Goal: Task Accomplishment & Management: Manage account settings

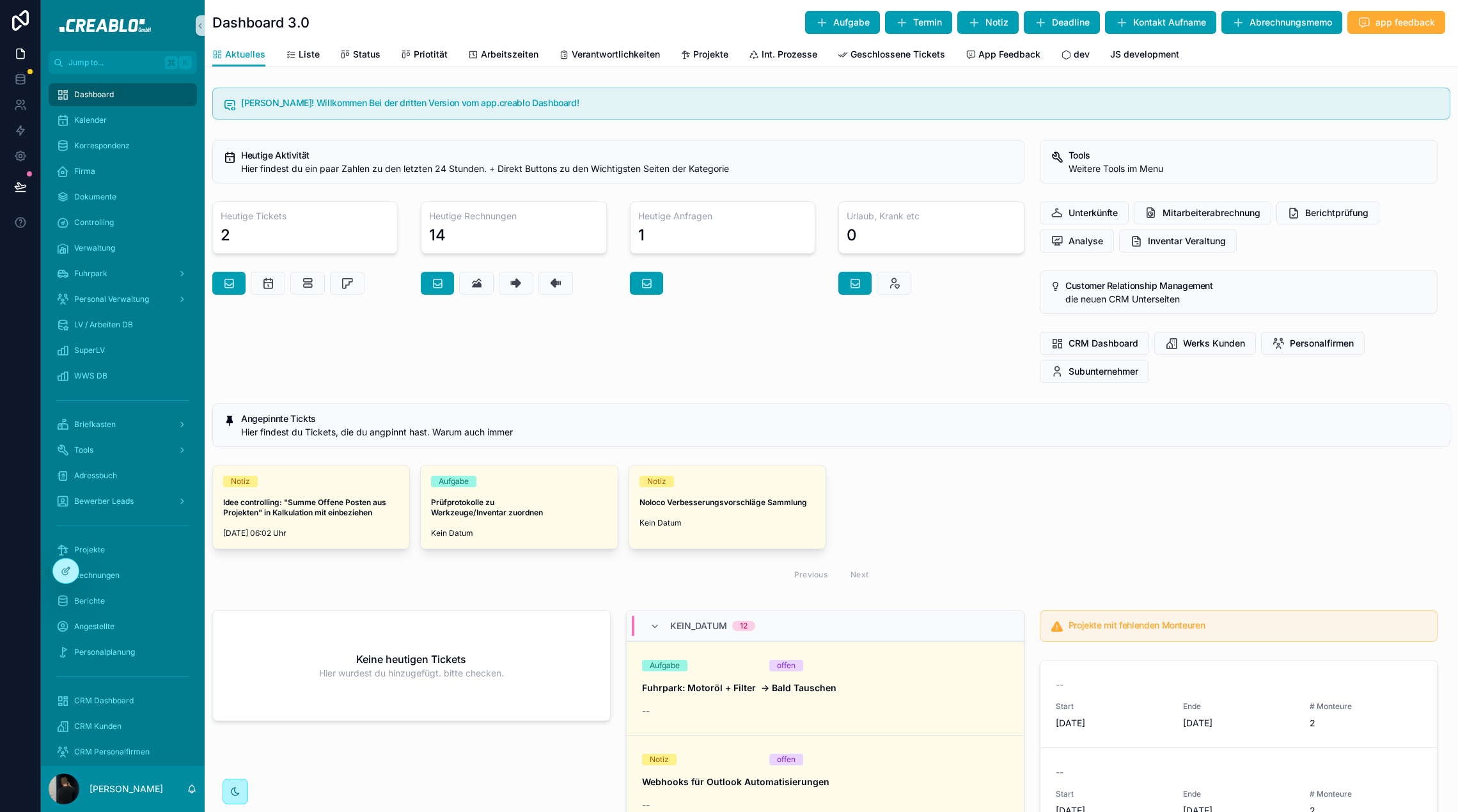
click at [369, 385] on div "Heutige Aktivität Hier findest du ein paar Zahlen zu den letzten 24 Stunden. + …" at bounding box center [618, 261] width 828 height 253
click at [343, 592] on div "Notiz Idee controlling: "Summe Offene Posten aus Projekten" in Kalkulation mit …" at bounding box center [831, 527] width 1254 height 135
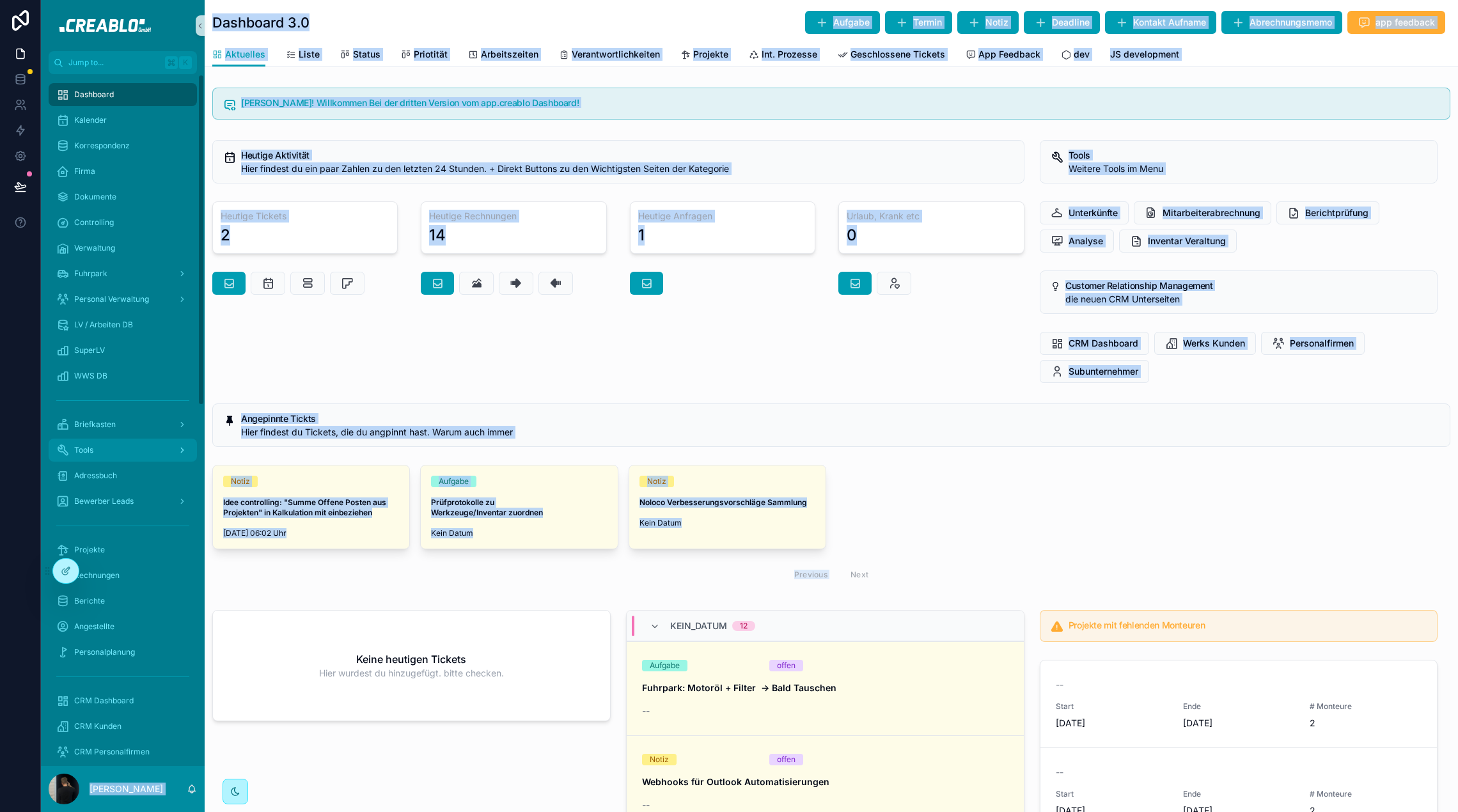
drag, startPoint x: 956, startPoint y: 518, endPoint x: 174, endPoint y: 439, distance: 786.0
click at [160, 449] on div "Jump to... K Dashboard Kalender Korrespondenz Firma Dokumente Controlling Verwa…" at bounding box center [749, 406] width 1417 height 812
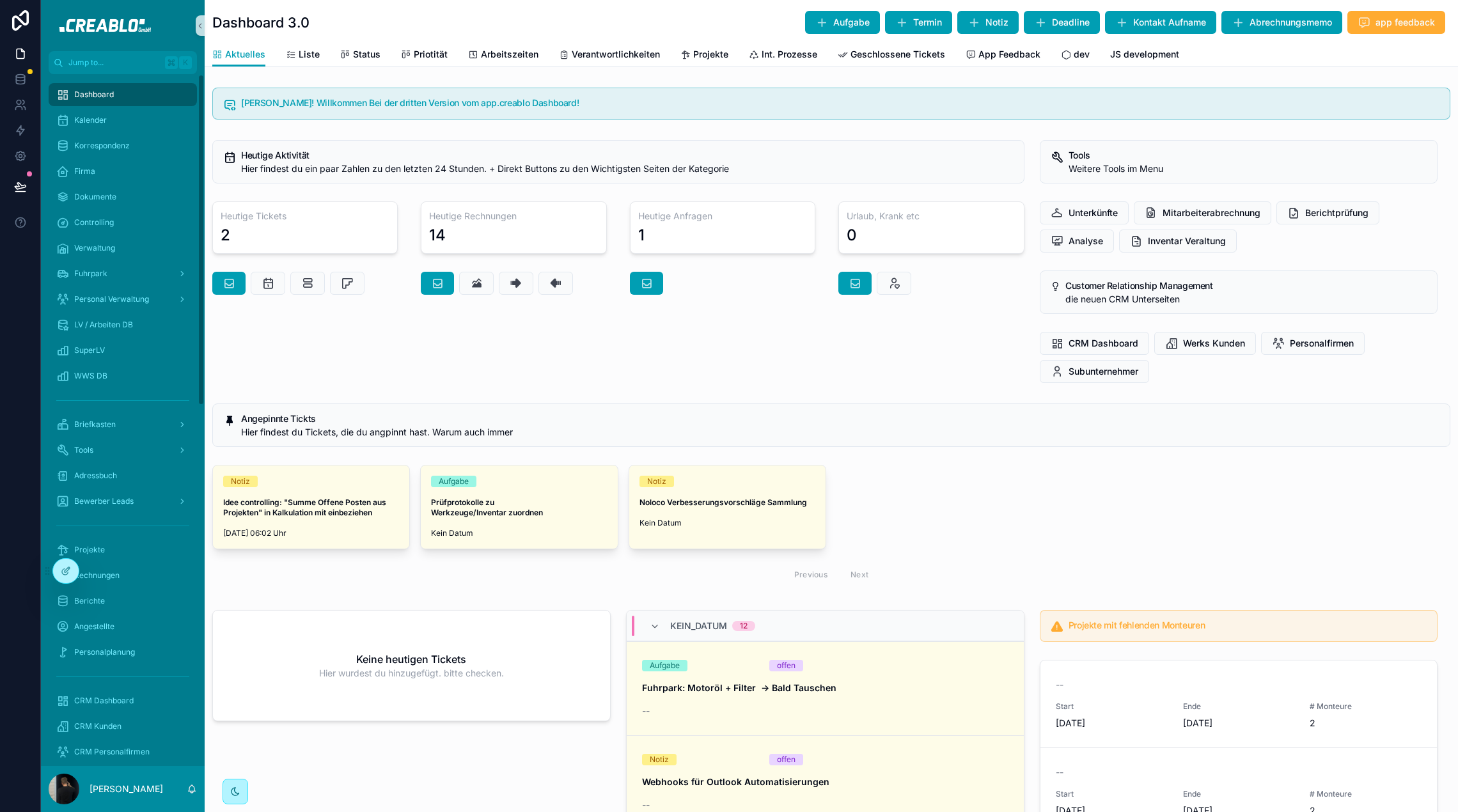
click at [292, 361] on div "Heutige Aktivität Hier findest du ein paar Zahlen zu den letzten 24 Stunden. + …" at bounding box center [618, 261] width 828 height 253
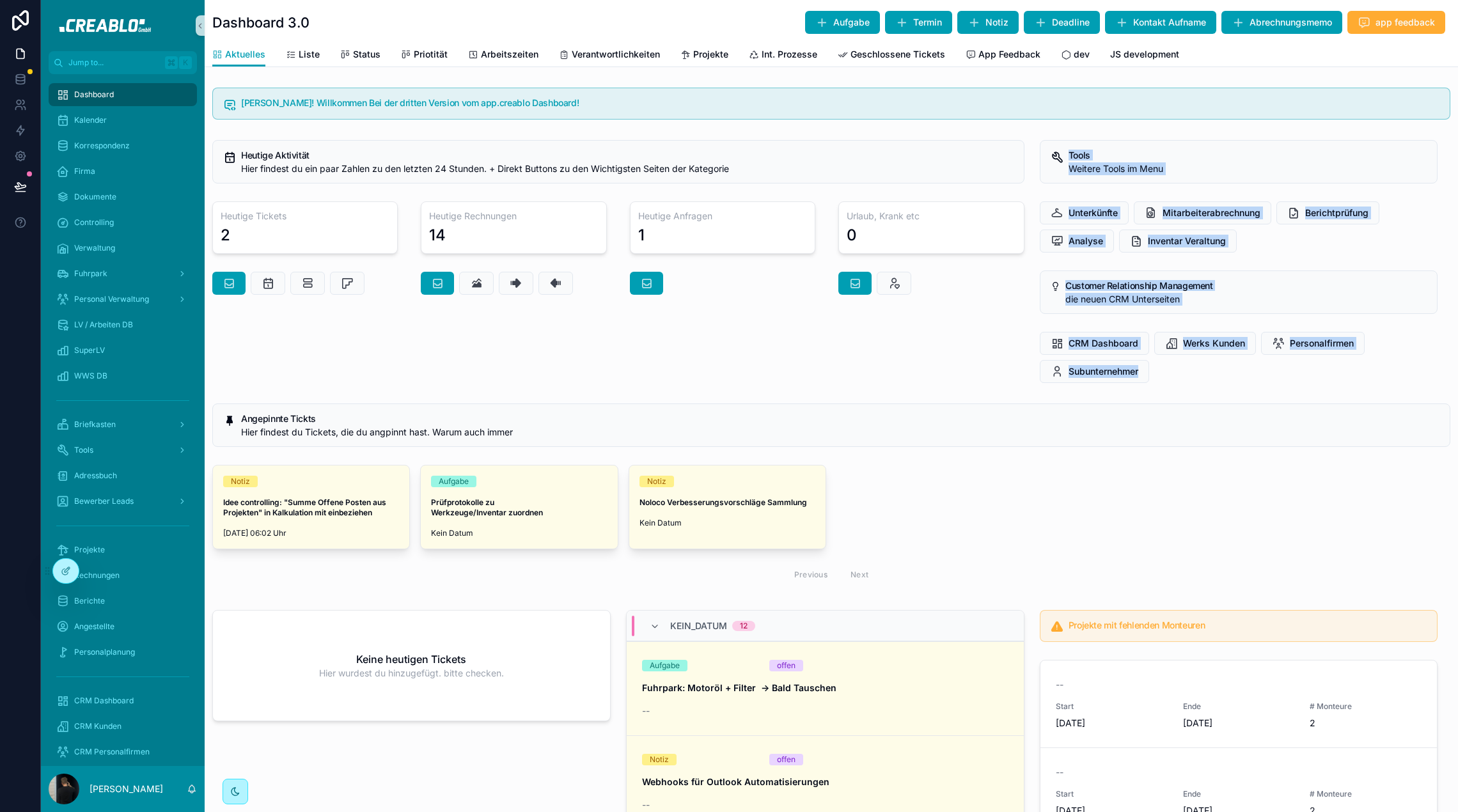
drag, startPoint x: 242, startPoint y: 411, endPoint x: 442, endPoint y: 373, distance: 203.6
click at [442, 375] on div "[PERSON_NAME]! Willkommen Bei der dritten Version vom app.creablo Dashboard! He…" at bounding box center [831, 811] width 1254 height 1459
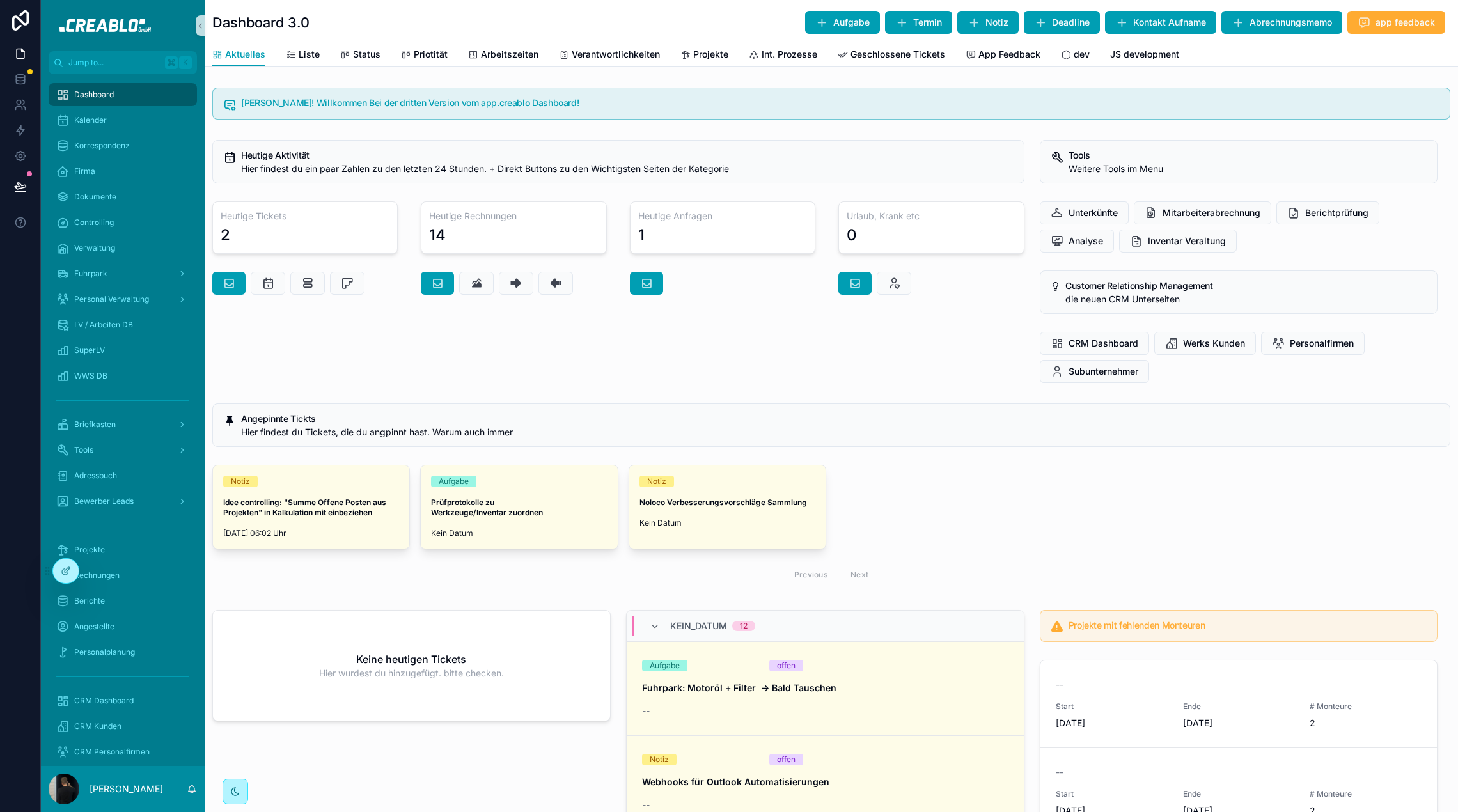
click at [500, 398] on div "Angepinnte Tickts Hier findest du Tickets, die du angpinnt hast. Warum auch imm…" at bounding box center [831, 425] width 1254 height 54
click at [442, 344] on div "Heutige Aktivität Hier findest du ein paar Zahlen zu den letzten 24 Stunden. + …" at bounding box center [618, 261] width 828 height 253
click at [330, 348] on div "Heutige Aktivität Hier findest du ein paar Zahlen zu den letzten 24 Stunden. + …" at bounding box center [618, 261] width 828 height 253
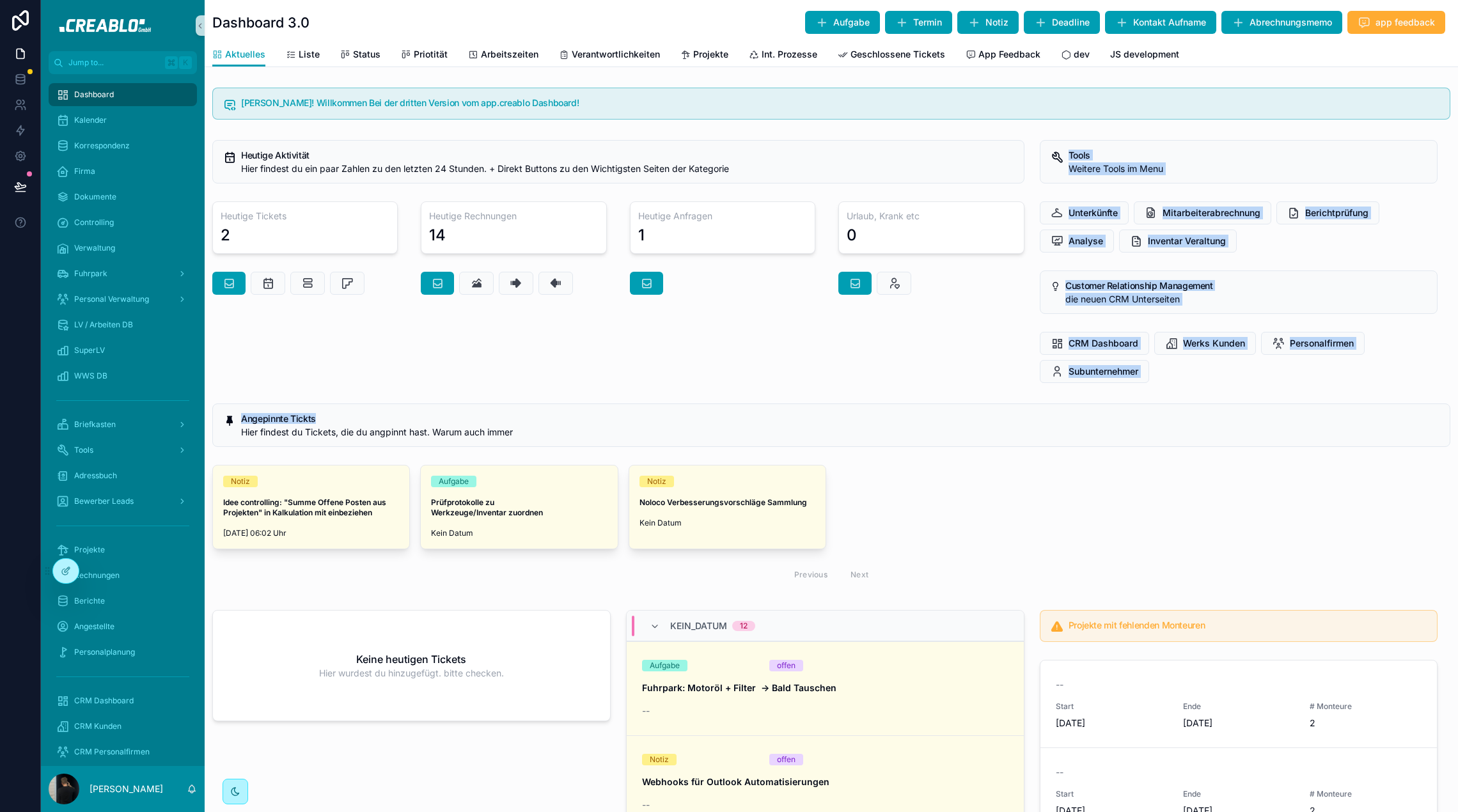
drag, startPoint x: 237, startPoint y: 370, endPoint x: 444, endPoint y: 423, distance: 213.7
click at [423, 417] on div "[PERSON_NAME]! Willkommen Bei der dritten Version vom app.creablo Dashboard! He…" at bounding box center [831, 811] width 1254 height 1459
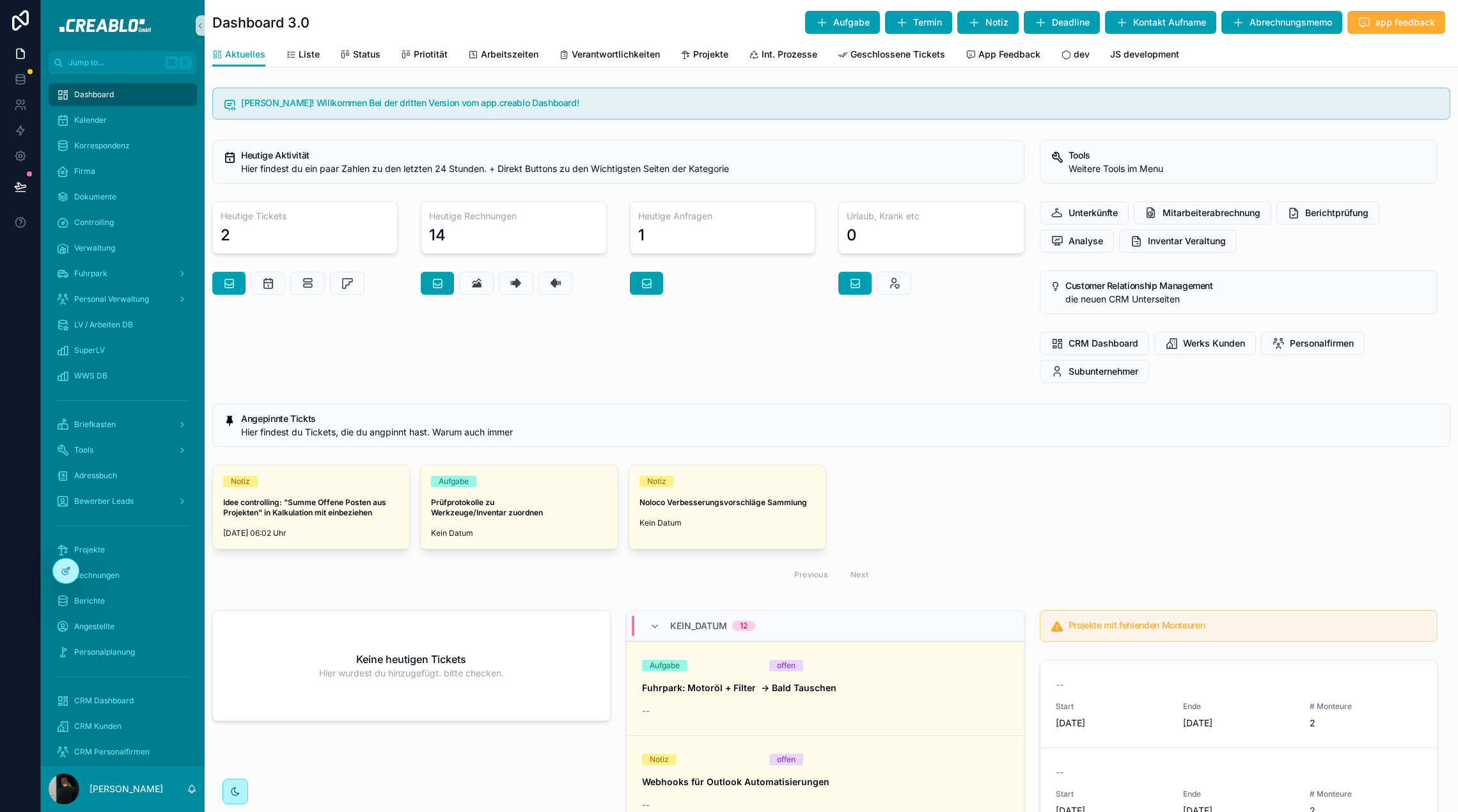
click at [509, 412] on div "Angepinnte Tickts Hier findest du Tickets, die du angpinnt hast. Warum auch imm…" at bounding box center [831, 425] width 1238 height 44
drag, startPoint x: 551, startPoint y: 428, endPoint x: 235, endPoint y: 405, distance: 316.8
click at [235, 405] on div "Angepinnte Tickts Hier findest du Tickets, die du angpinnt hast. Warum auch imm…" at bounding box center [831, 425] width 1238 height 44
click at [407, 372] on div "Heutige Aktivität Hier findest du ein paar Zahlen zu den letzten 24 Stunden. + …" at bounding box center [618, 261] width 828 height 253
drag, startPoint x: 241, startPoint y: 419, endPoint x: 561, endPoint y: 433, distance: 320.3
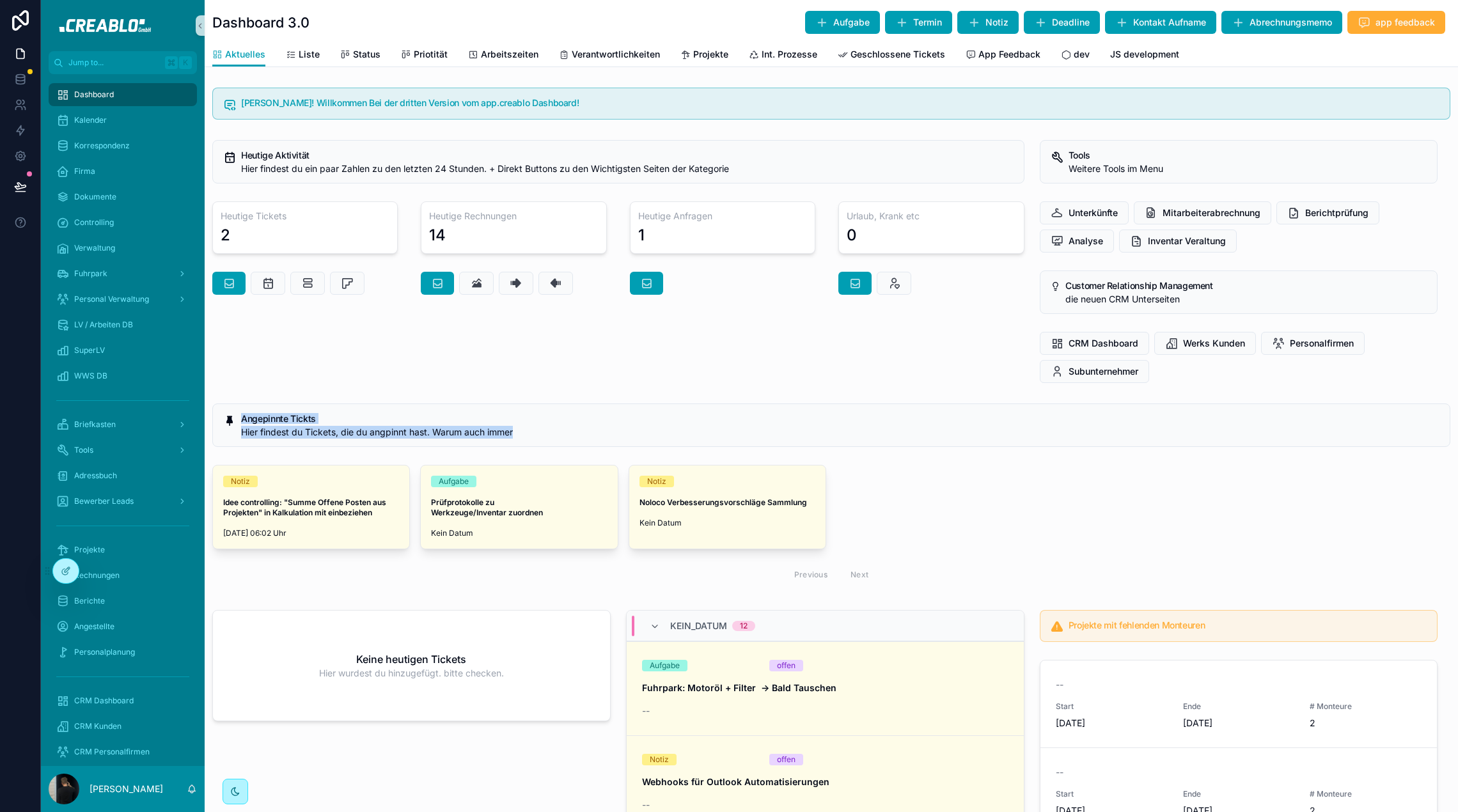
click at [561, 433] on div "Angepinnte Tickts Hier findest du Tickets, die du angpinnt hast. Warum auch imm…" at bounding box center [841, 426] width 1199 height 24
click at [558, 433] on div "Hier findest du Tickets, die du angpinnt hast. Warum auch immer" at bounding box center [841, 431] width 1199 height 13
click at [589, 341] on div "Heutige Aktivität Hier findest du ein paar Zahlen zu den letzten 24 Stunden. + …" at bounding box center [618, 261] width 828 height 253
click at [393, 346] on div "Heutige Aktivität Hier findest du ein paar Zahlen zu den letzten 24 Stunden. + …" at bounding box center [618, 261] width 828 height 253
click at [420, 354] on div "Heutige Aktivität Hier findest du ein paar Zahlen zu den letzten 24 Stunden. + …" at bounding box center [618, 261] width 828 height 253
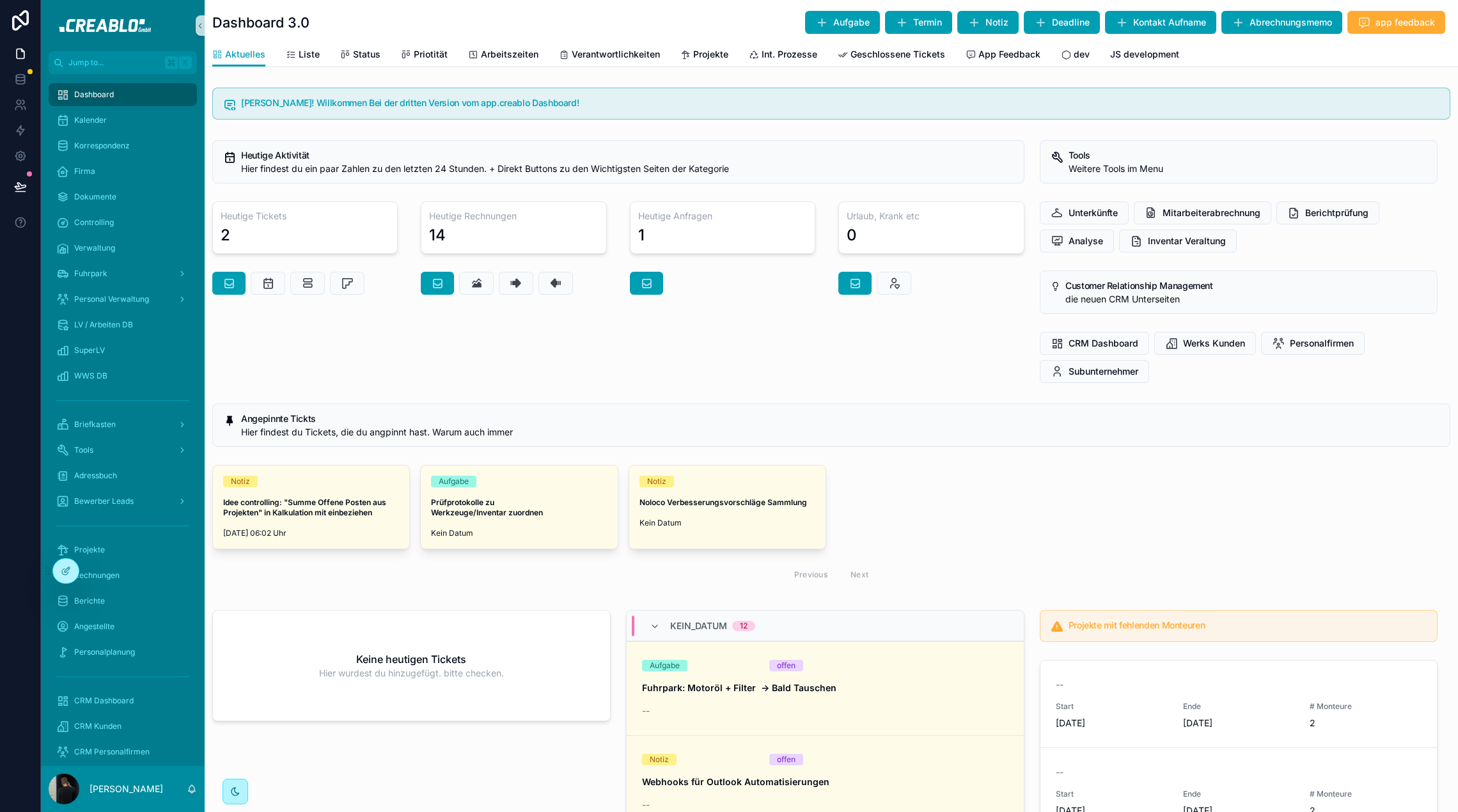
click at [365, 381] on div "Heutige Aktivität Hier findest du ein paar Zahlen zu den letzten 24 Stunden. + …" at bounding box center [618, 261] width 828 height 253
click at [240, 420] on div "Angepinnte Tickts Hier findest du Tickets, die du angpinnt hast. Warum auch imm…" at bounding box center [831, 425] width 1238 height 44
drag, startPoint x: 240, startPoint y: 420, endPoint x: 264, endPoint y: 420, distance: 24.0
click at [241, 420] on div "Angepinnte Tickts Hier findest du Tickets, die du angpinnt hast. Warum auch imm…" at bounding box center [831, 425] width 1238 height 44
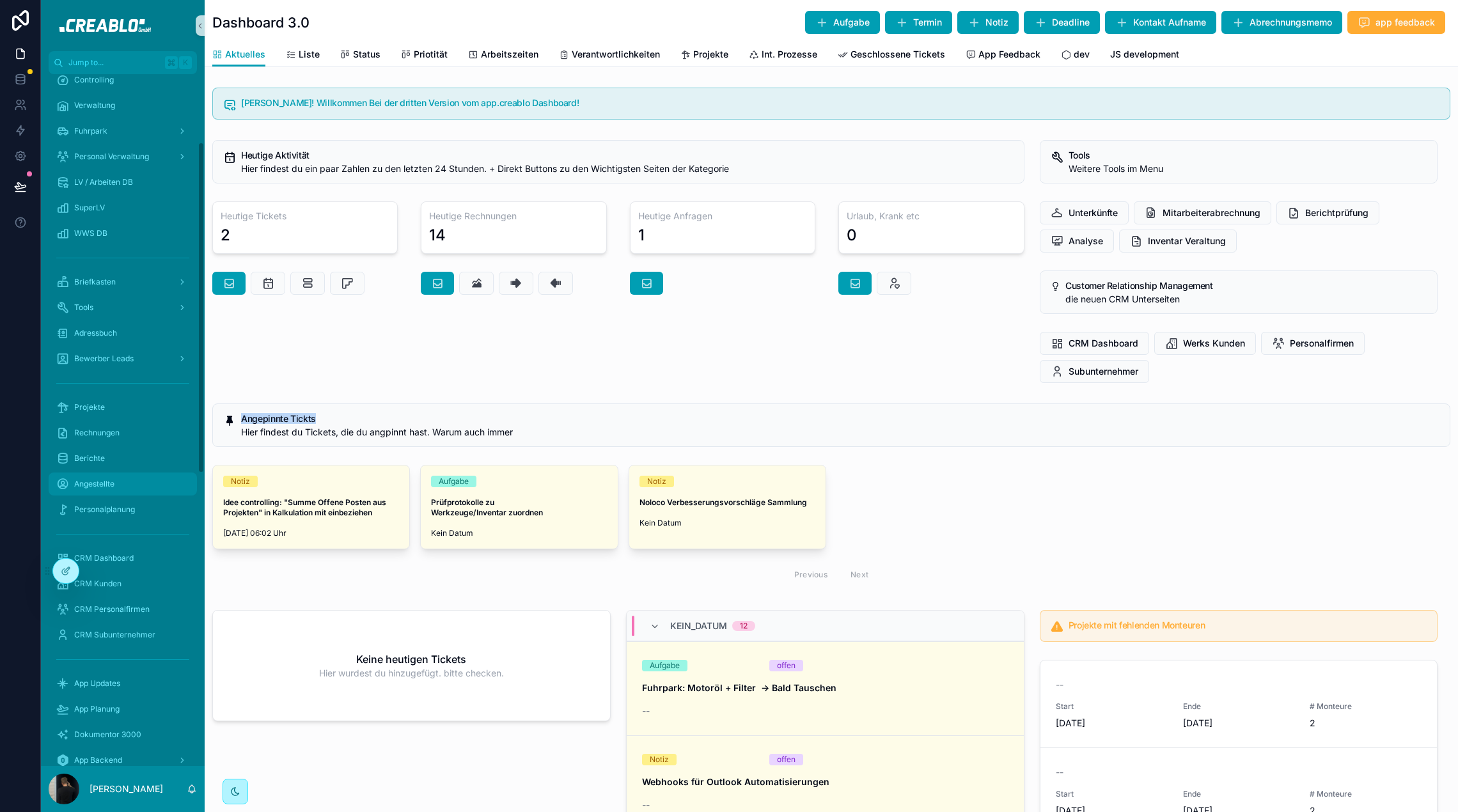
scroll to position [194, 0]
click at [308, 344] on div "Heutige Aktivität Hier findest du ein paar Zahlen zu den letzten 24 Stunden. + …" at bounding box center [618, 261] width 828 height 253
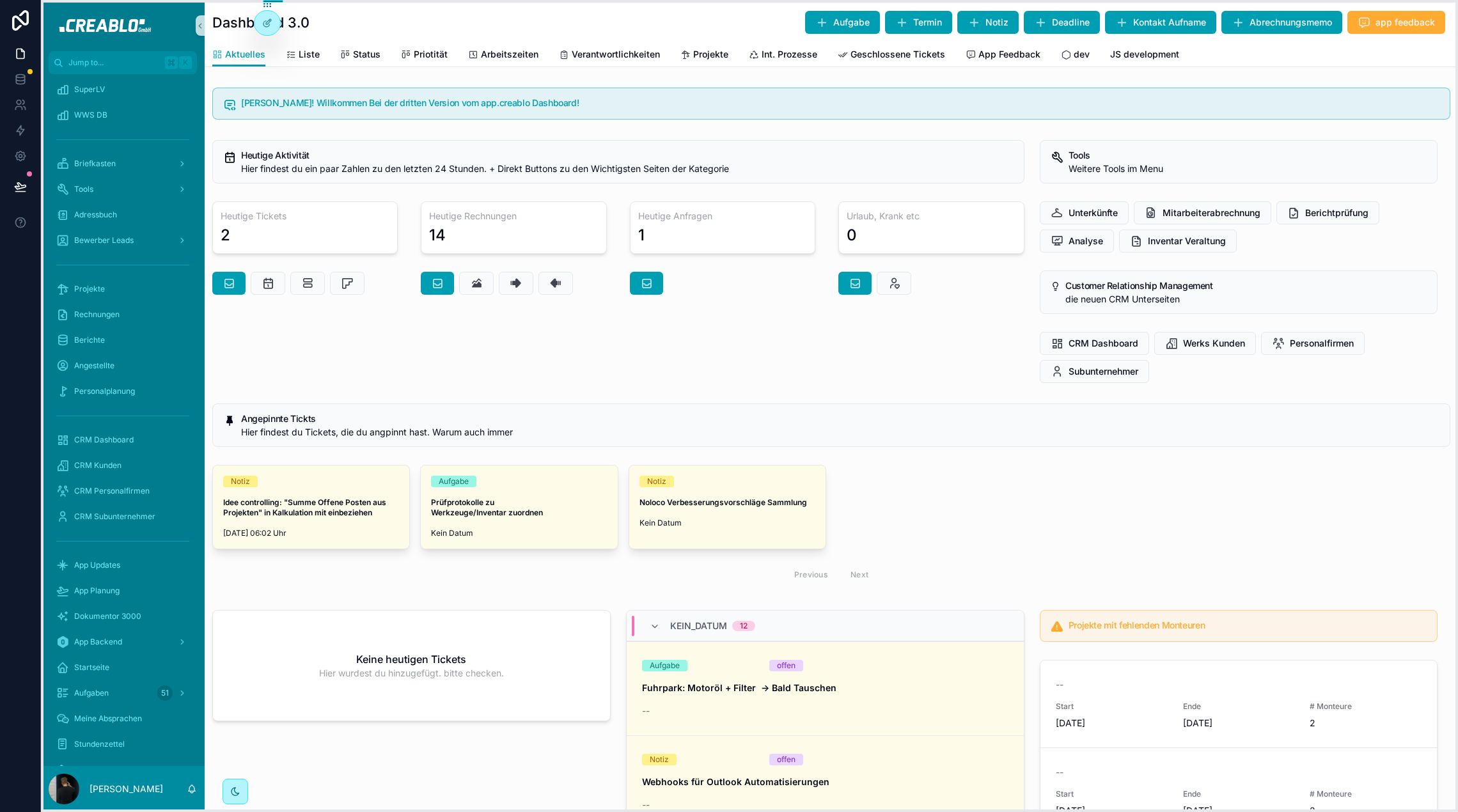
drag, startPoint x: 48, startPoint y: 571, endPoint x: 254, endPoint y: -5, distance: 611.7
drag, startPoint x: 266, startPoint y: 6, endPoint x: 43, endPoint y: 774, distance: 799.7
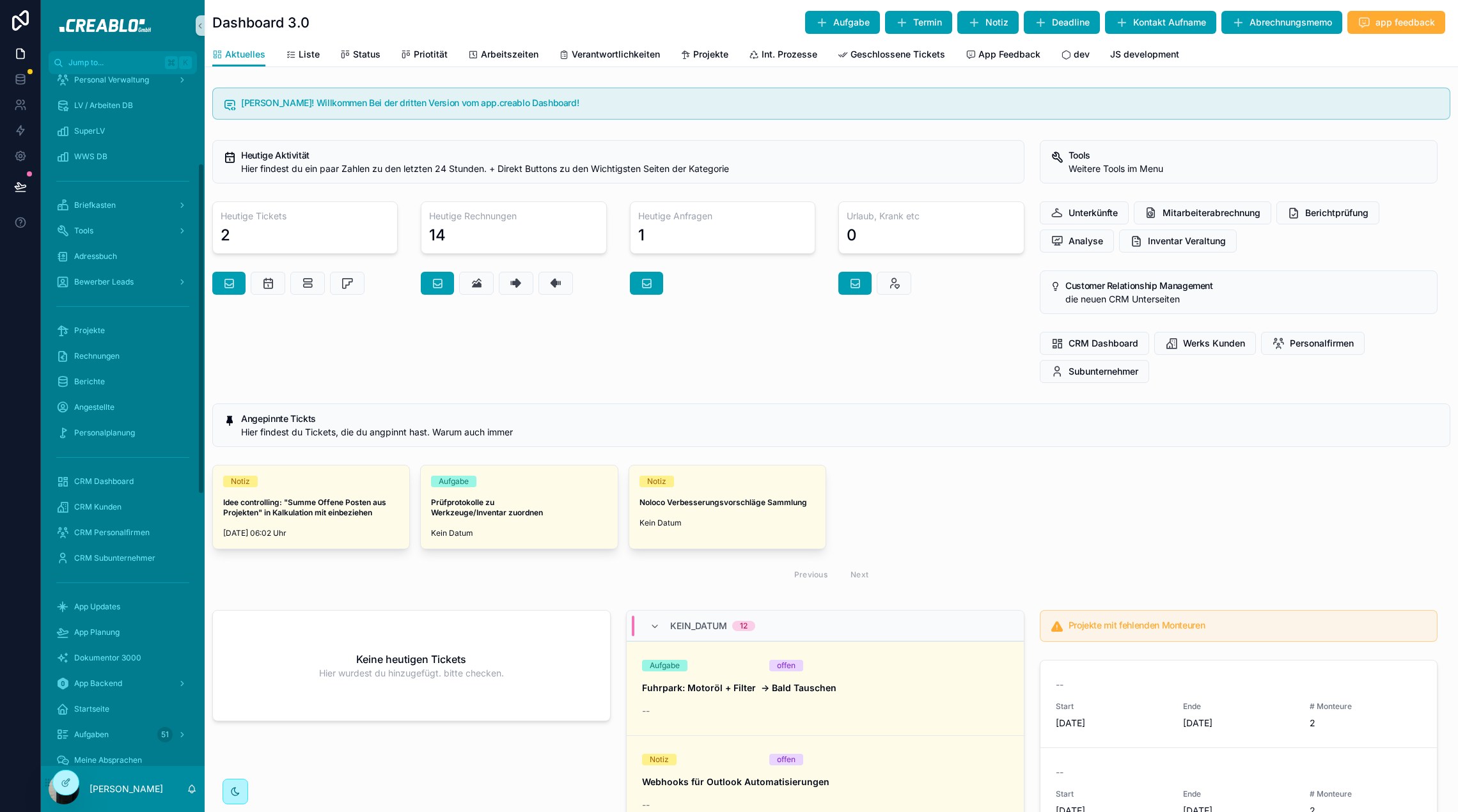
scroll to position [175, 0]
click at [124, 130] on div "Personal Verwaltung" at bounding box center [123, 124] width 133 height 21
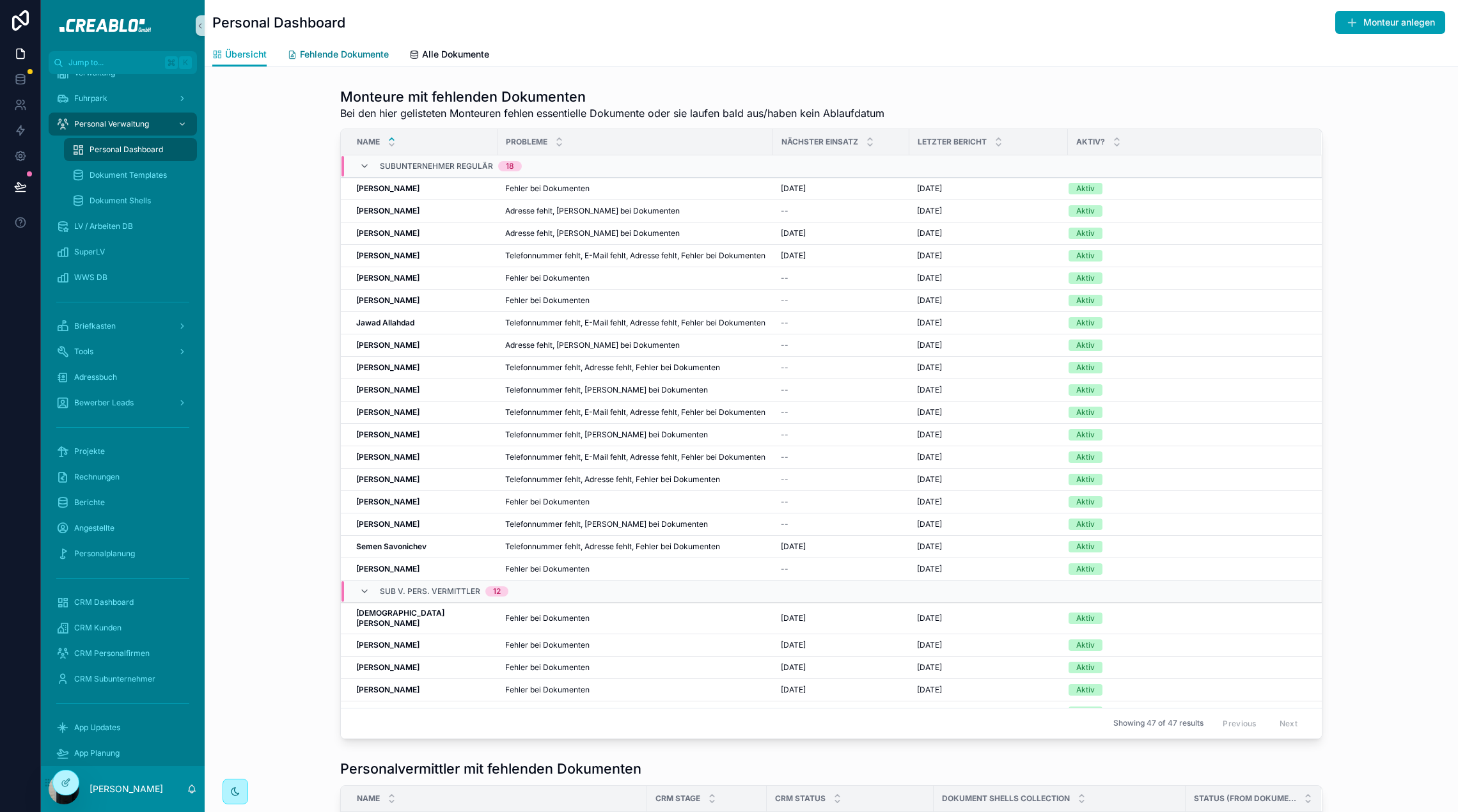
click at [346, 62] on link "Fehlende Dokumente" at bounding box center [338, 56] width 102 height 25
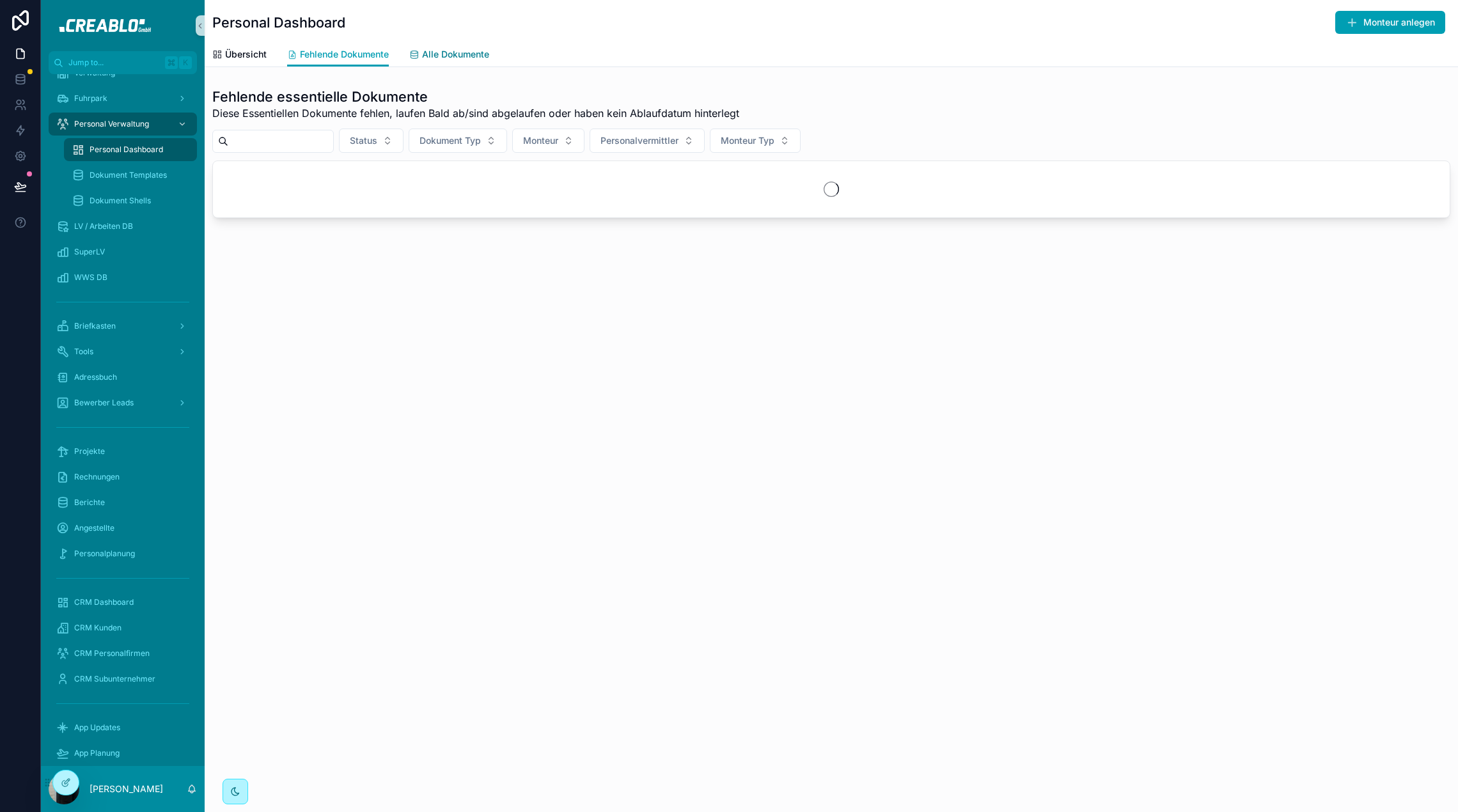
click at [463, 60] on span "Alle Dokumente" at bounding box center [456, 54] width 67 height 13
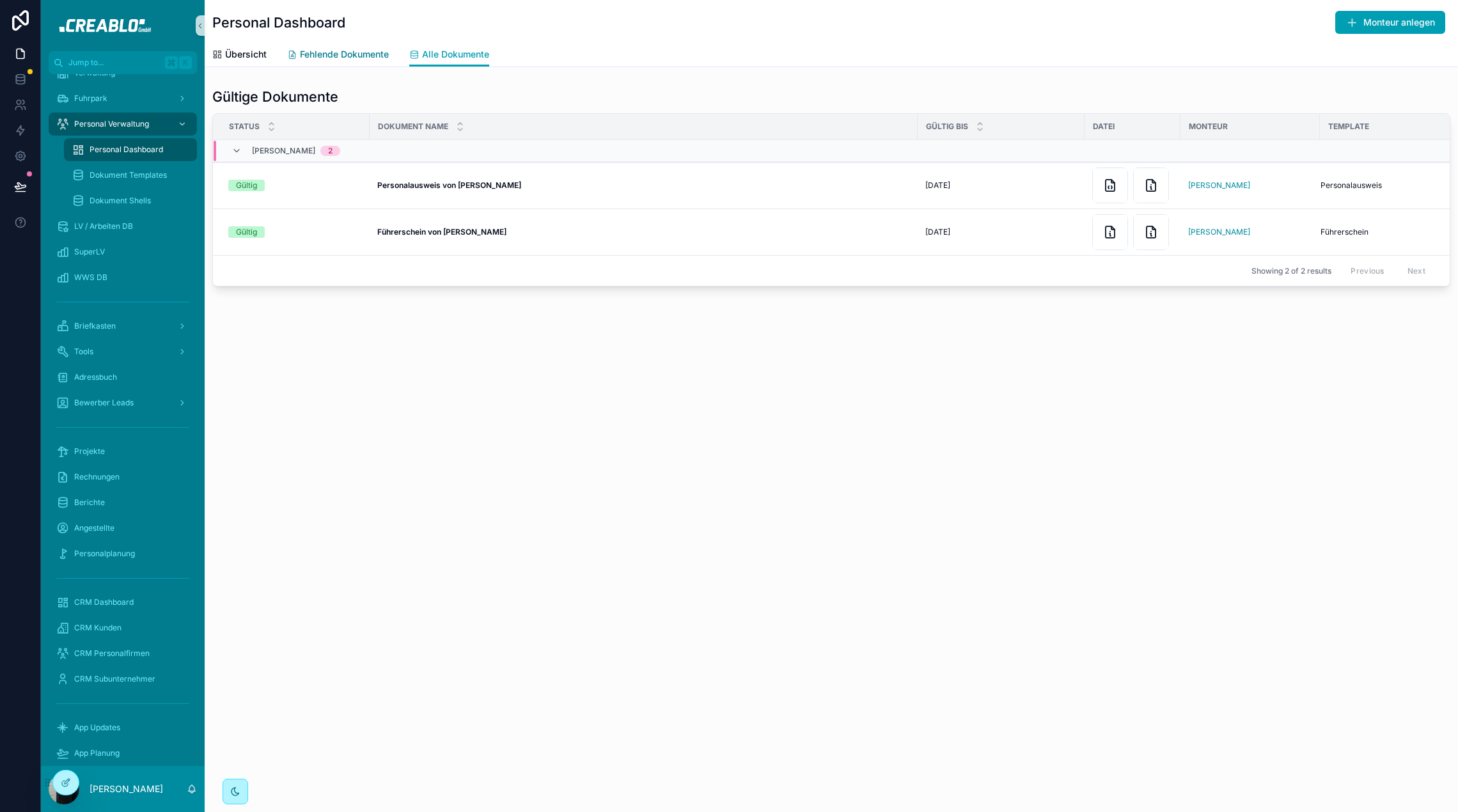
click at [368, 62] on link "Fehlende Dokumente" at bounding box center [338, 56] width 102 height 25
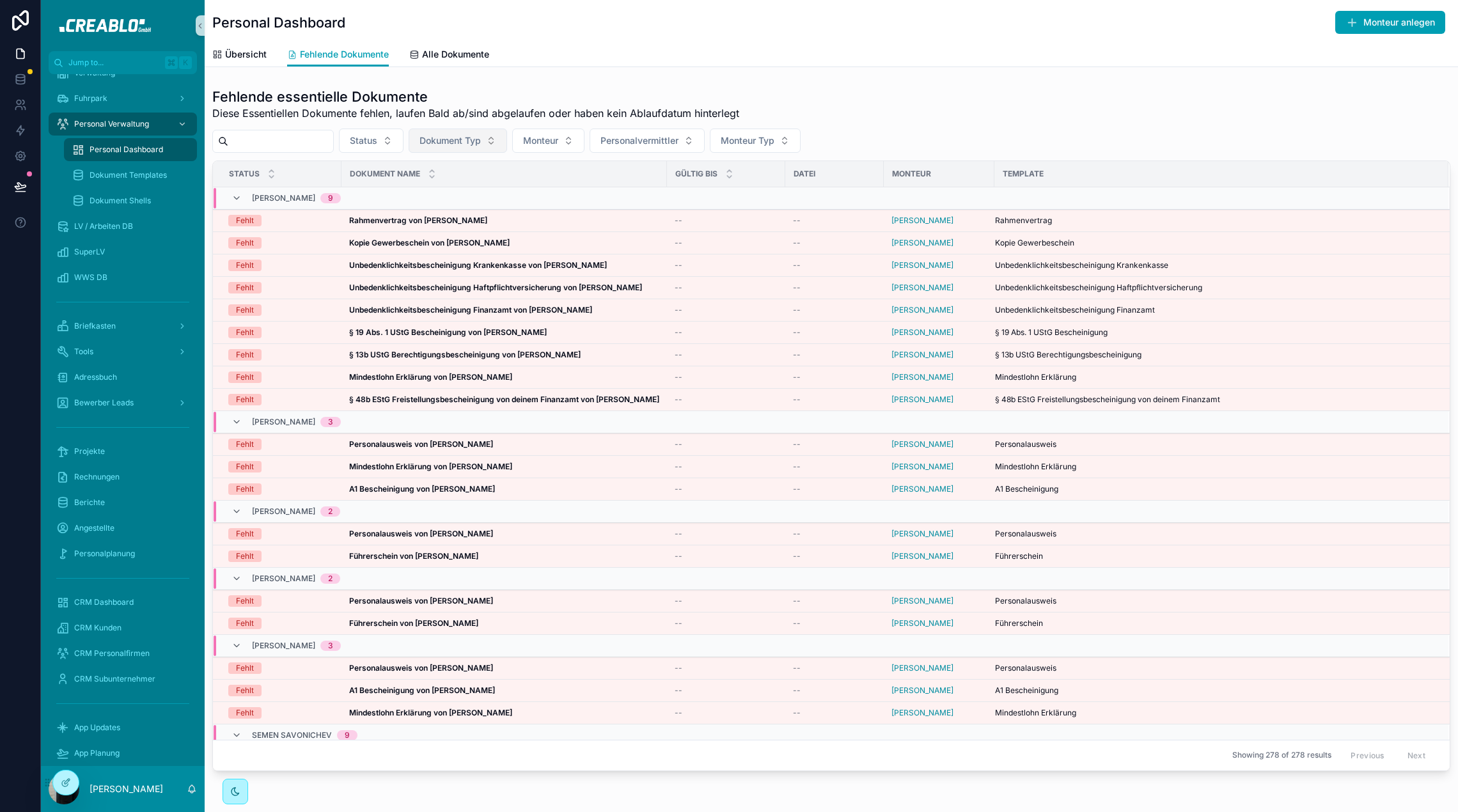
click at [481, 144] on span "Dokument Typ" at bounding box center [450, 140] width 62 height 13
type input "******"
click at [454, 188] on span "Rahmenvertrag" at bounding box center [435, 192] width 64 height 13
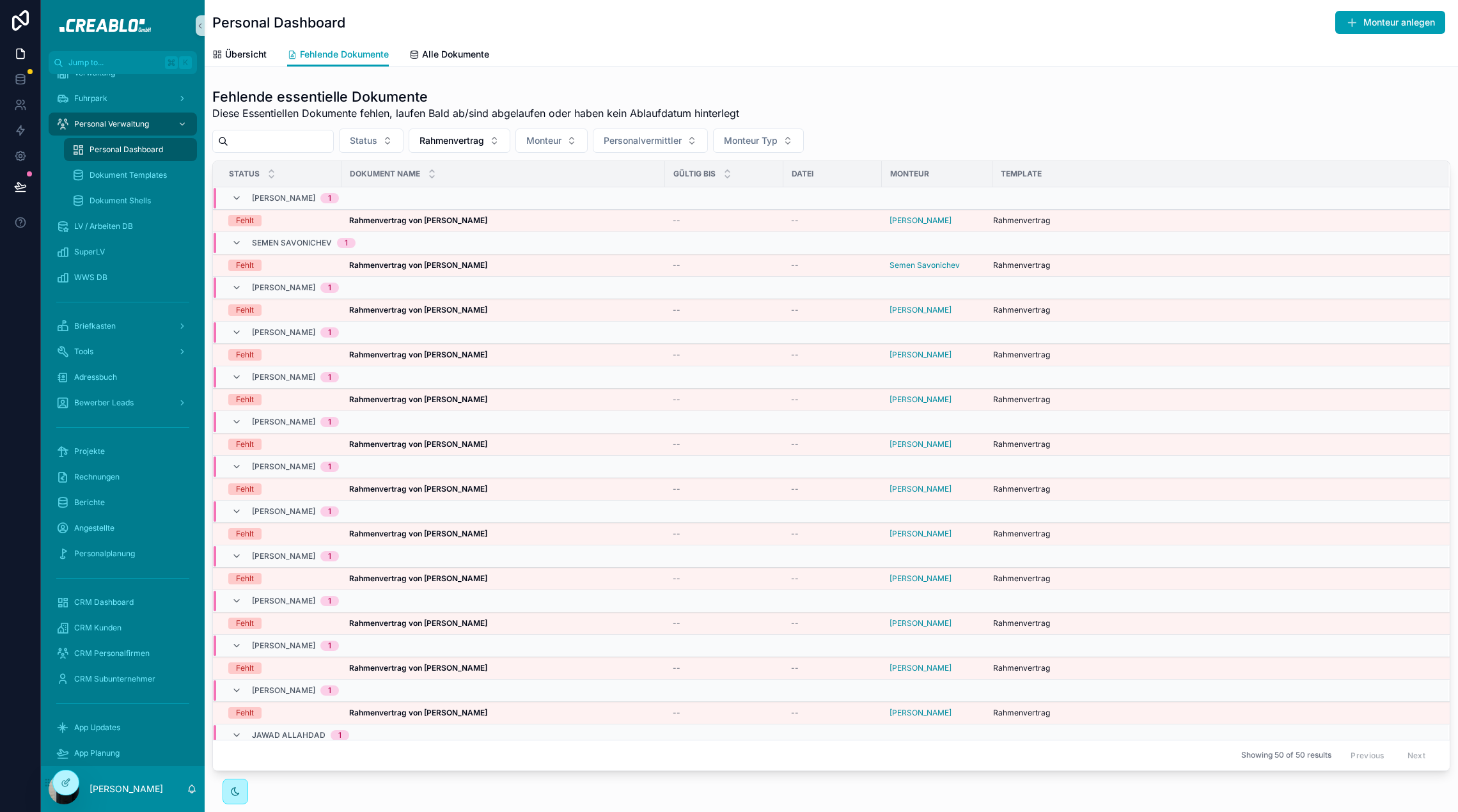
drag, startPoint x: 523, startPoint y: 94, endPoint x: 454, endPoint y: 106, distance: 70.0
click at [523, 94] on h1 "Fehlende essentielle Dokumente" at bounding box center [476, 96] width 527 height 18
drag, startPoint x: 383, startPoint y: 24, endPoint x: 319, endPoint y: 23, distance: 64.0
click at [383, 24] on div "Personal Dashboard Monteur anlegen" at bounding box center [831, 22] width 1238 height 24
drag, startPoint x: 319, startPoint y: 23, endPoint x: 200, endPoint y: 21, distance: 119.0
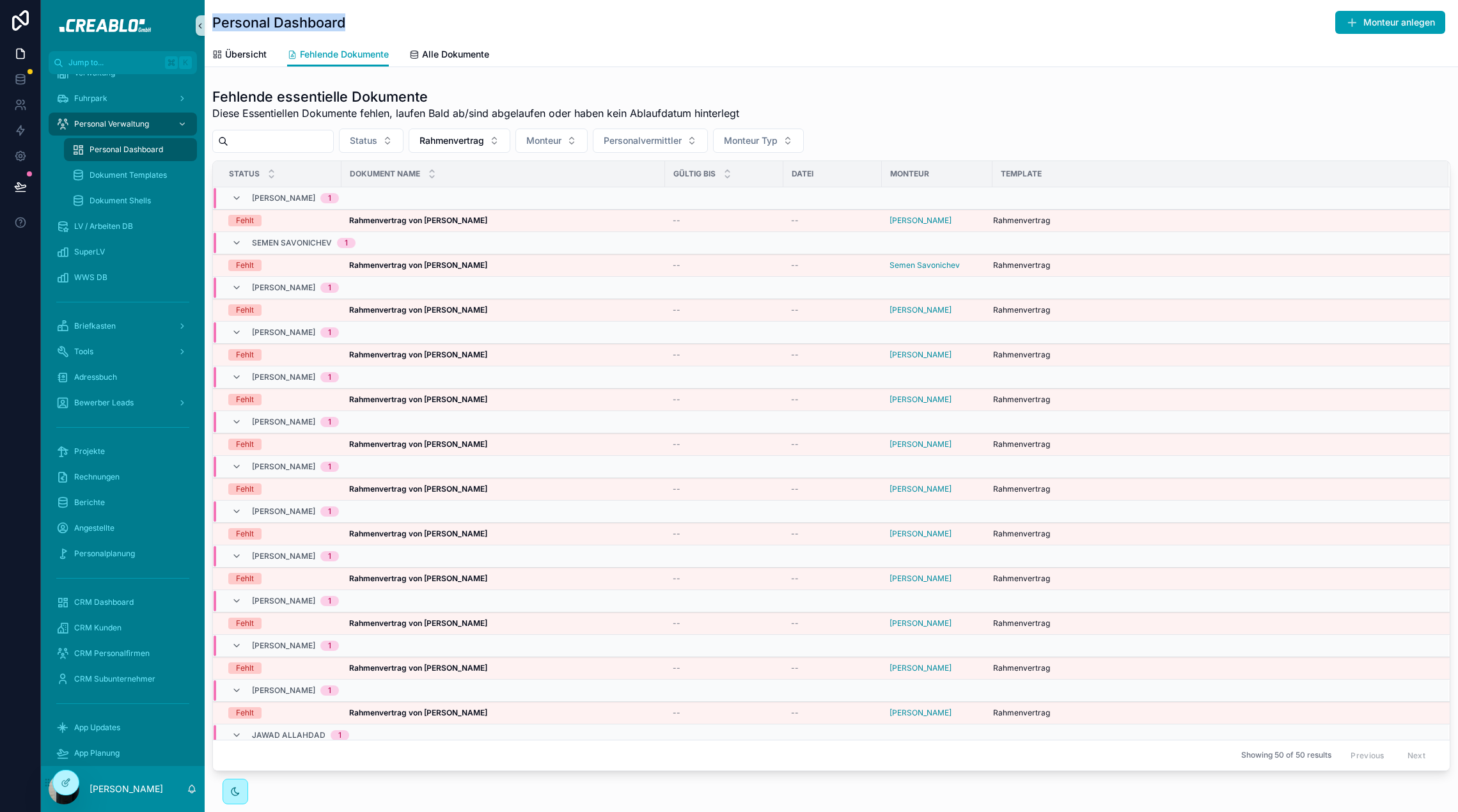
click at [200, 21] on div "Jump to... K Dashboard Kalender Korrespondenz Firma Dokumente Controlling Verwa…" at bounding box center [749, 406] width 1417 height 812
drag, startPoint x: 445, startPoint y: 31, endPoint x: 211, endPoint y: 29, distance: 234.0
click at [211, 29] on div "Personal Dashboard Monteur anlegen Fehlende Dokumente Übersicht Fehlende Dokume…" at bounding box center [831, 33] width 1254 height 67
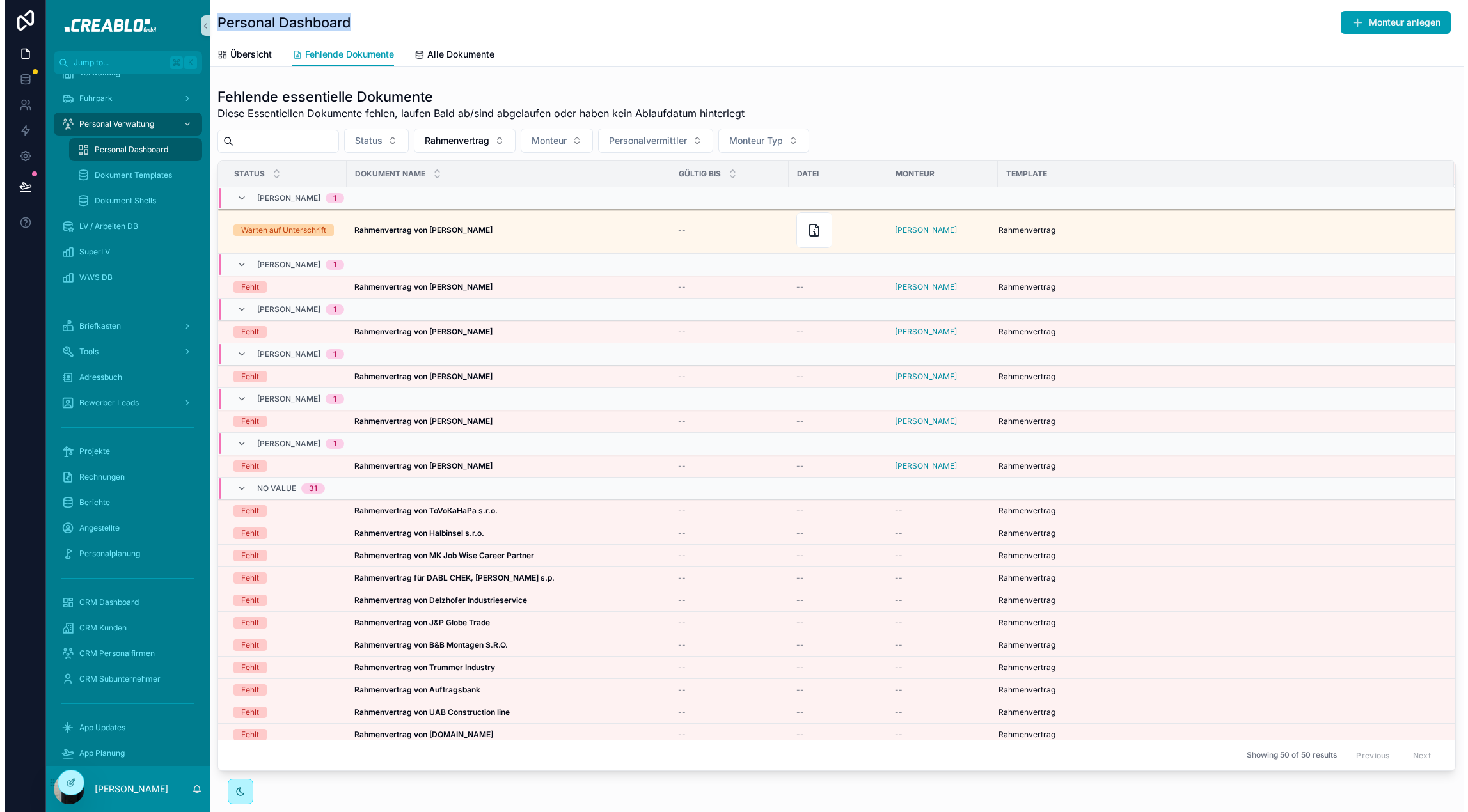
scroll to position [469, 0]
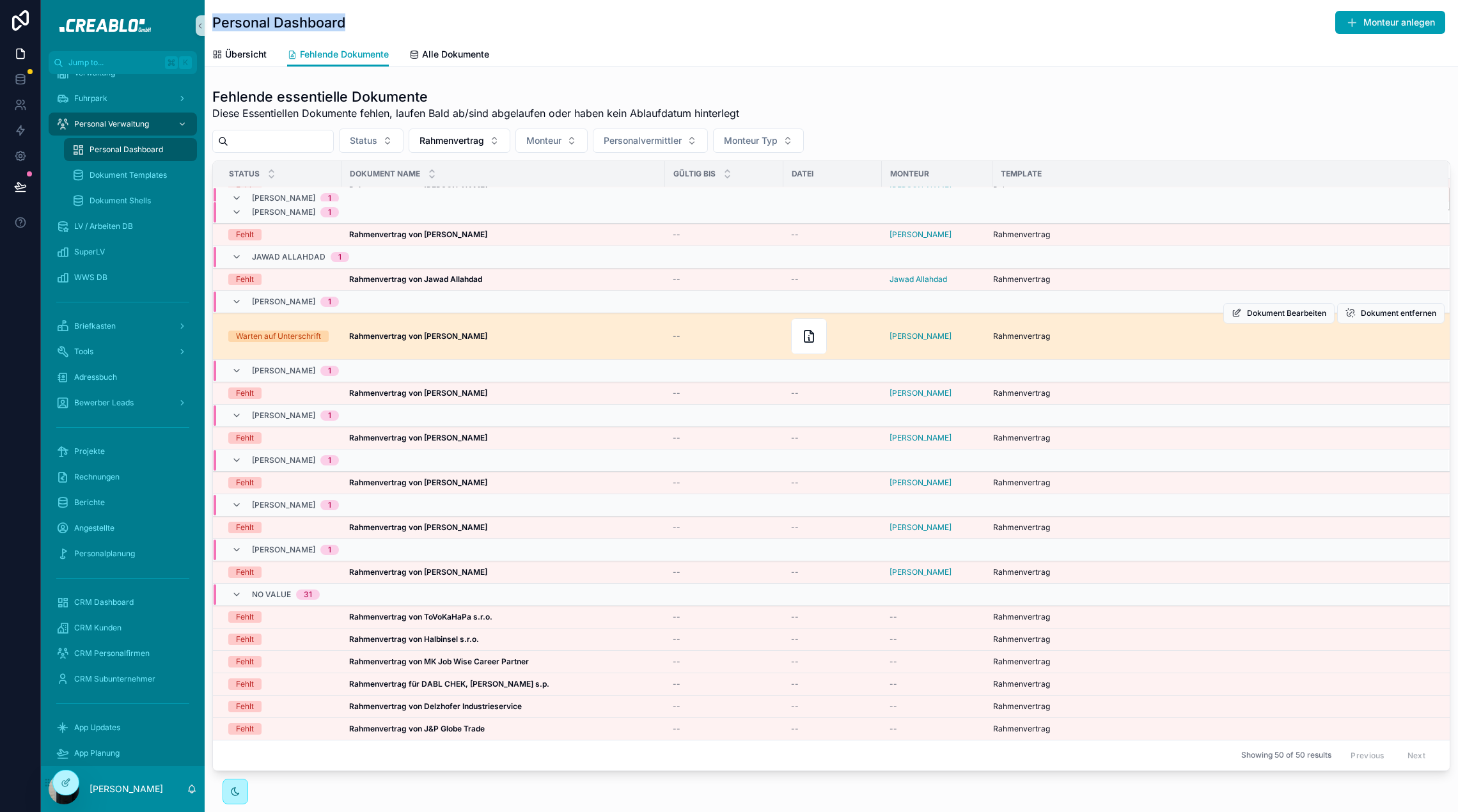
click at [502, 334] on div "Rahmenvertrag von [PERSON_NAME] Rahmenvertrag von [PERSON_NAME]" at bounding box center [503, 336] width 308 height 10
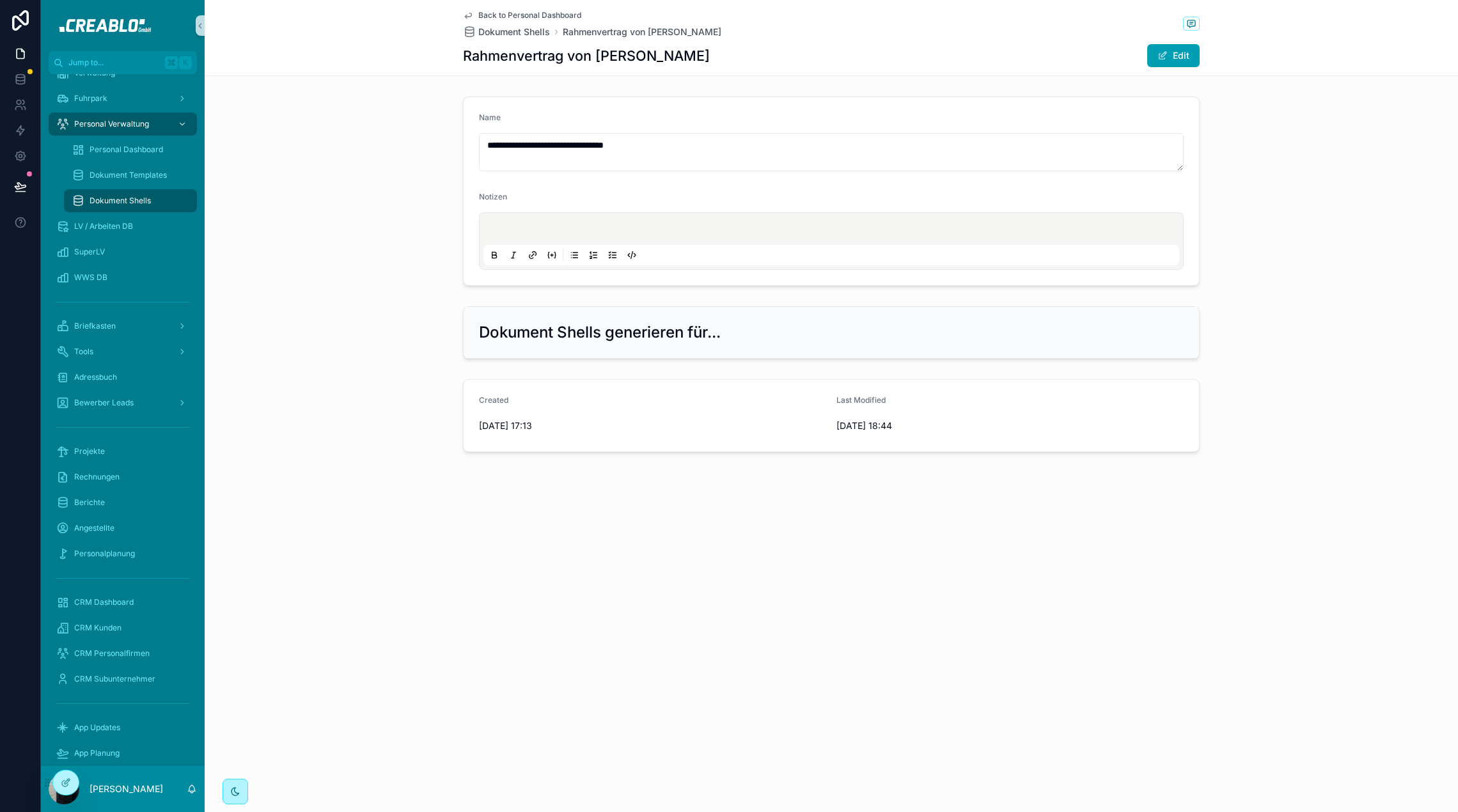
click at [467, 528] on div "**********" at bounding box center [831, 269] width 1254 height 539
click at [312, 760] on div "**********" at bounding box center [831, 406] width 1254 height 812
click at [249, 294] on div "**********" at bounding box center [831, 274] width 1254 height 366
click at [383, 642] on div "**********" at bounding box center [836, 406] width 1263 height 812
click at [294, 158] on div "**********" at bounding box center [836, 191] width 1263 height 200
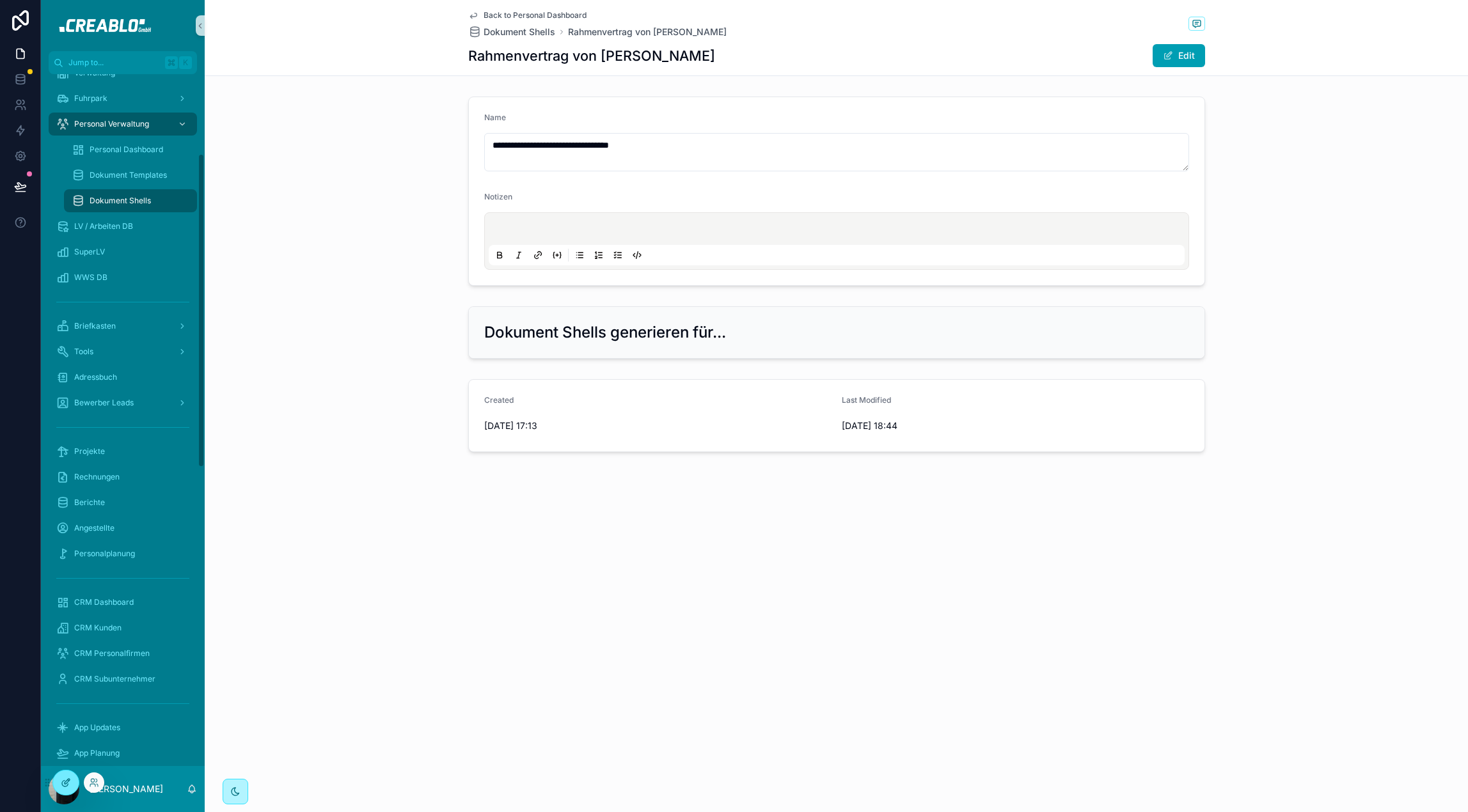
click at [75, 780] on div at bounding box center [66, 783] width 25 height 24
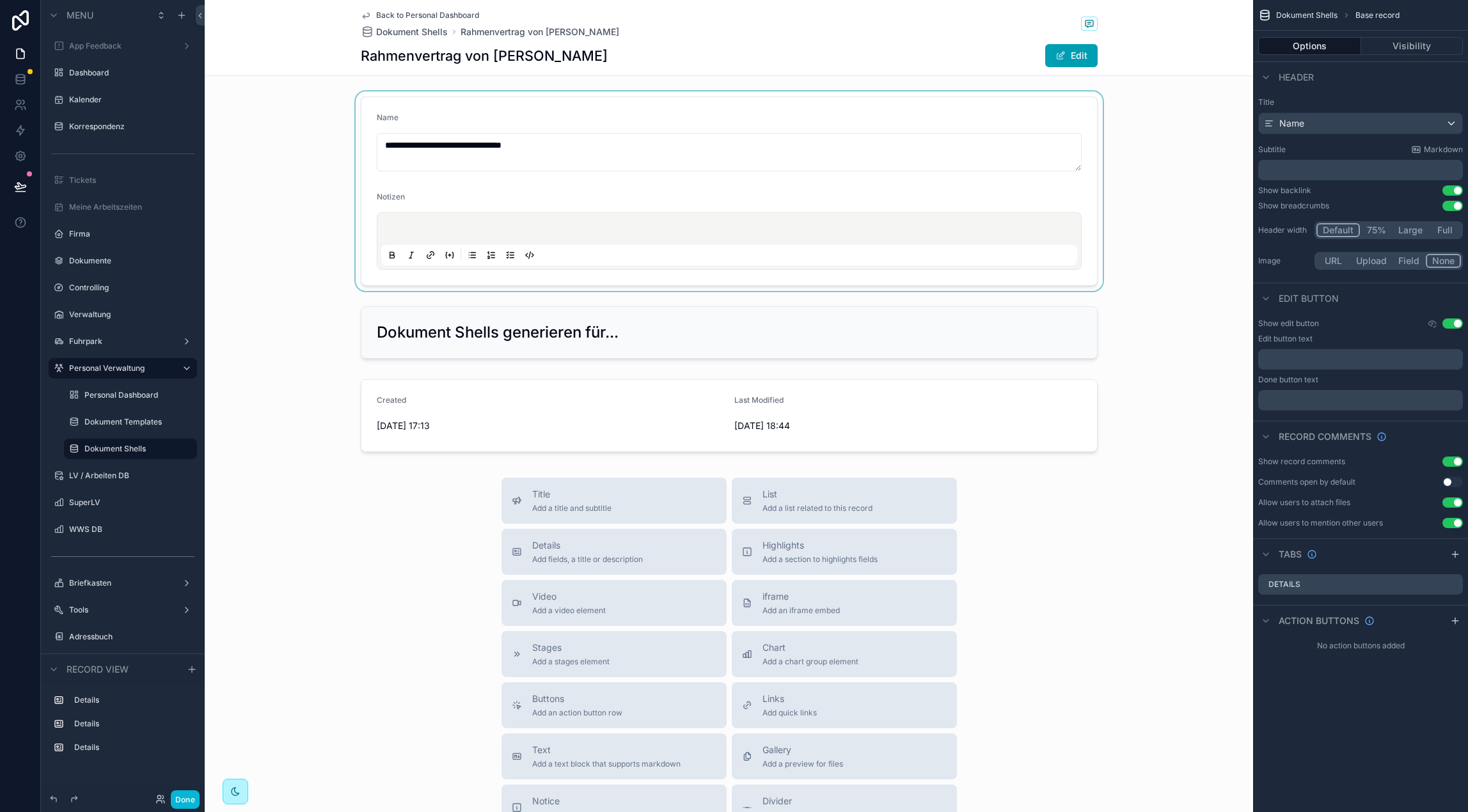
click at [277, 139] on div "scrollable content" at bounding box center [729, 191] width 1048 height 200
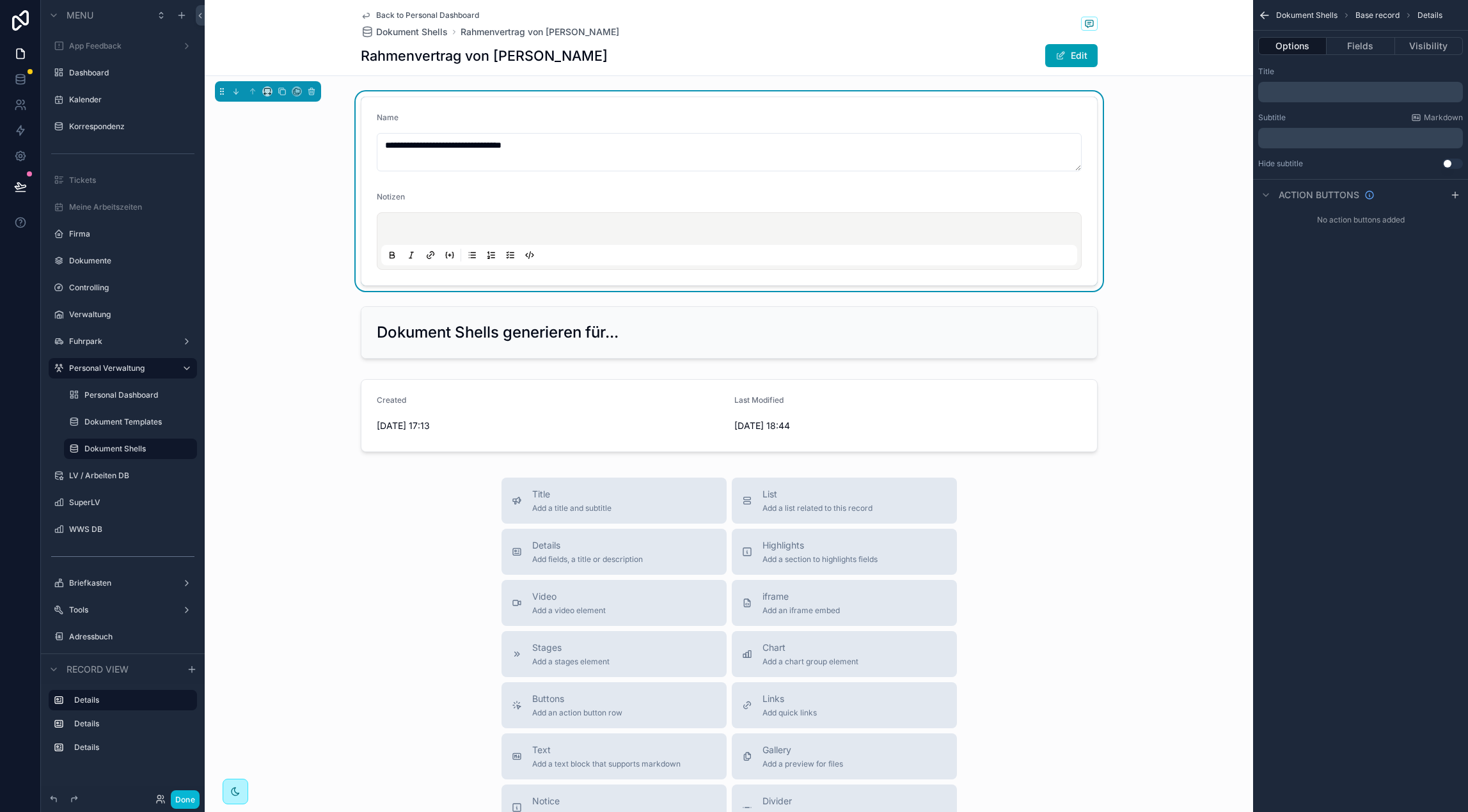
click at [442, 67] on div "Rahmenvertrag von [PERSON_NAME] Edit" at bounding box center [729, 56] width 737 height 24
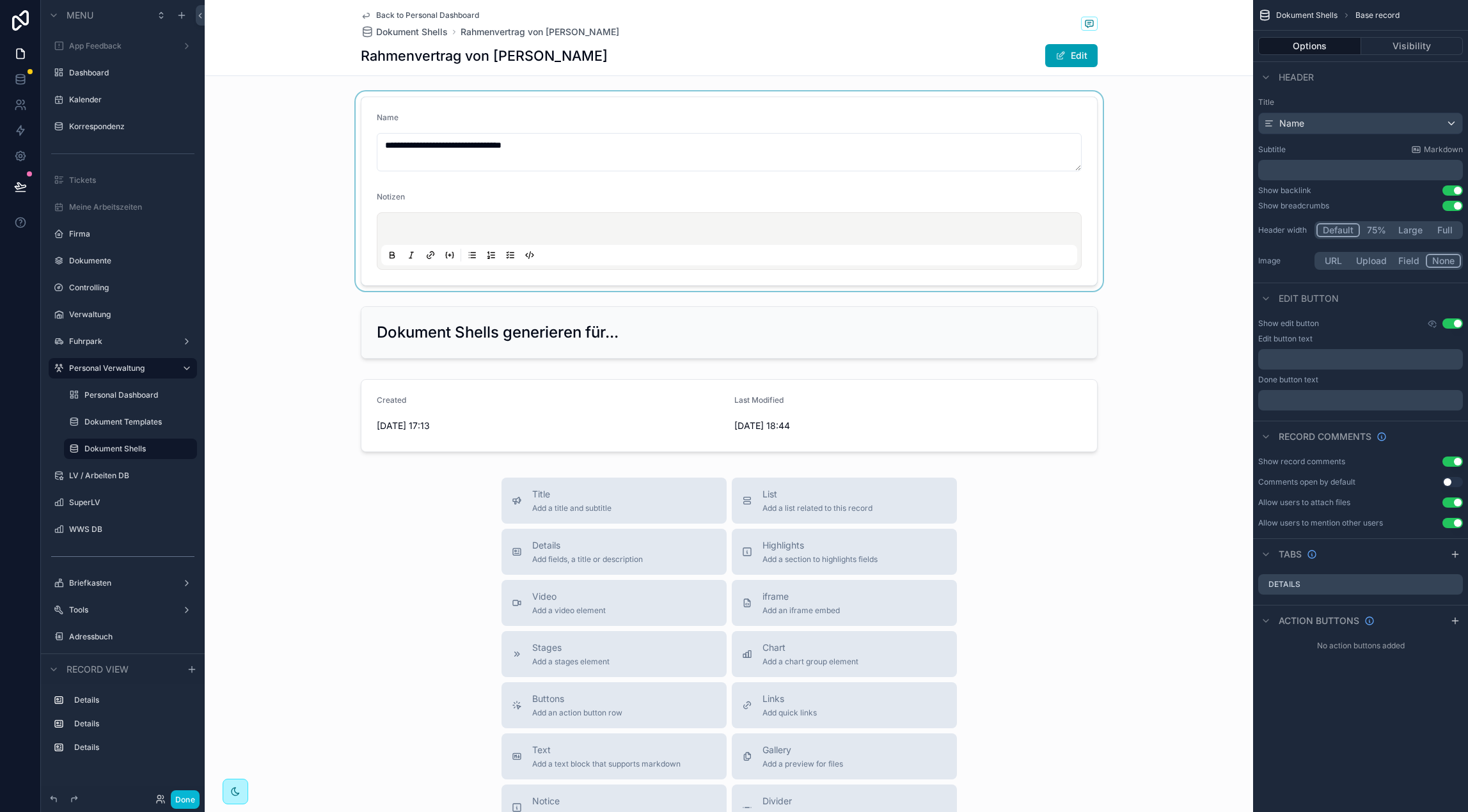
drag, startPoint x: 378, startPoint y: 136, endPoint x: 365, endPoint y: 161, distance: 28.2
click at [378, 136] on div "scrollable content" at bounding box center [729, 191] width 1048 height 200
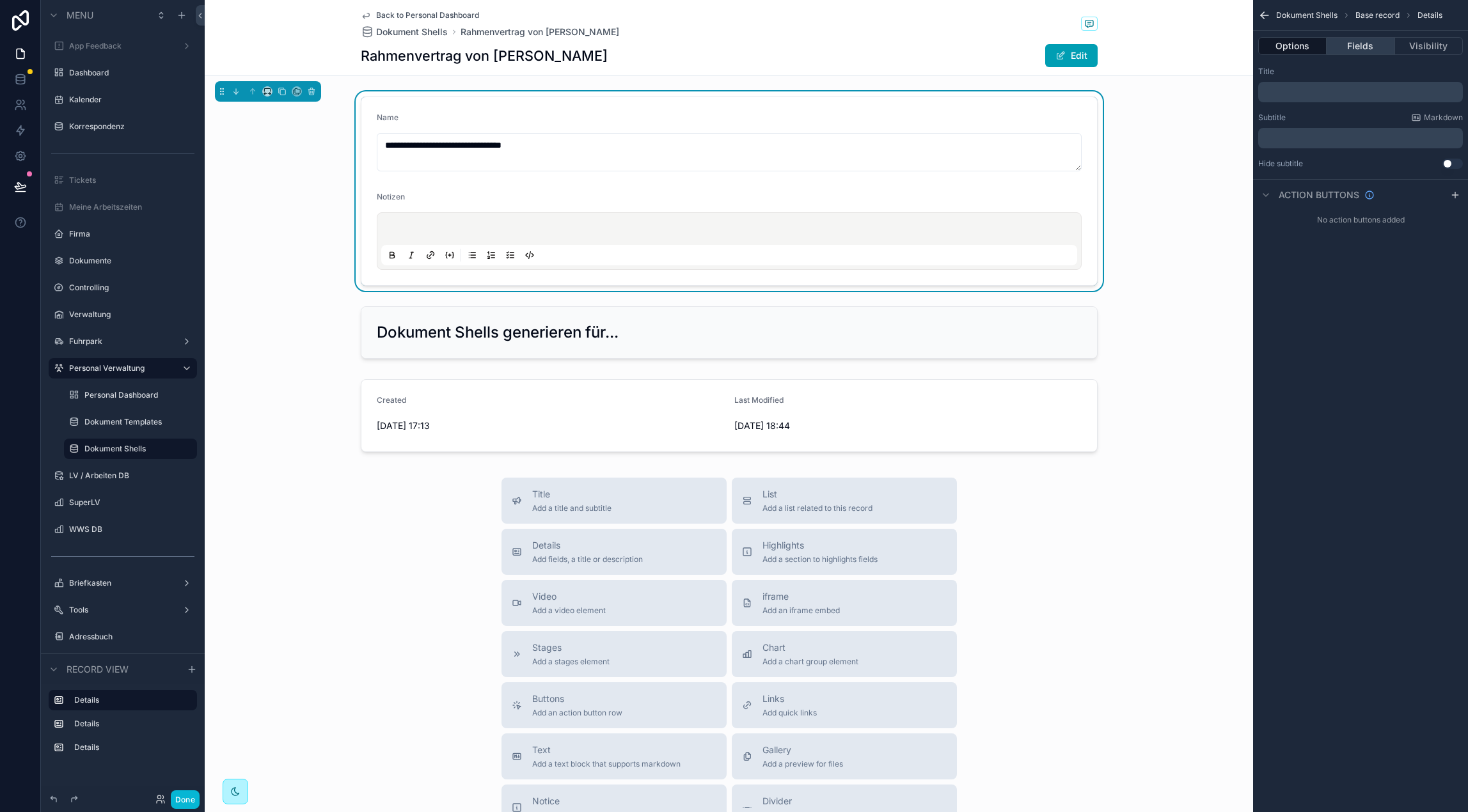
click at [1341, 43] on button "Fields" at bounding box center [1360, 46] width 68 height 18
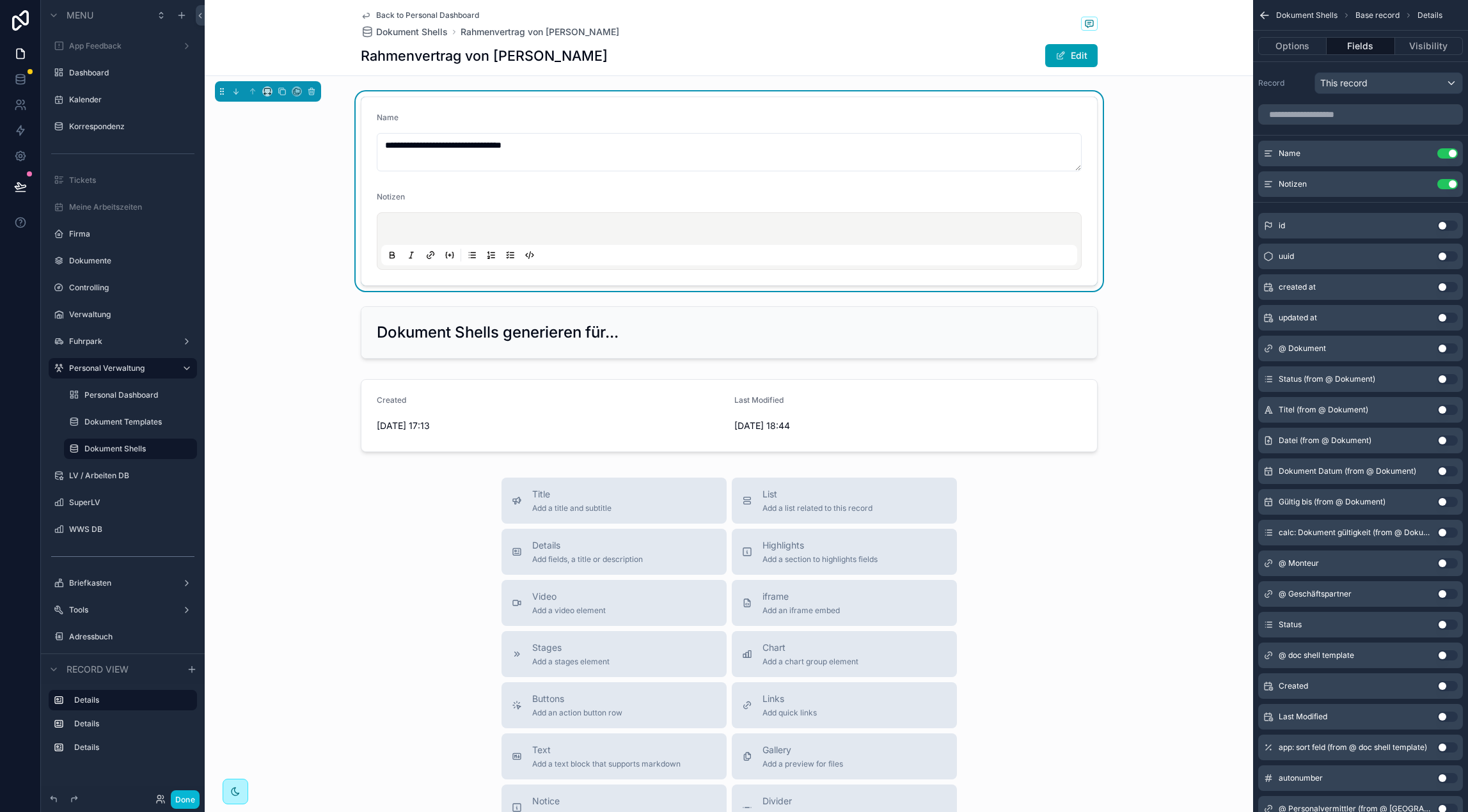
drag, startPoint x: 412, startPoint y: 505, endPoint x: 419, endPoint y: 508, distance: 7.6
click at [412, 505] on div "Title Add a title and subtitle List Add a list related to this record Details A…" at bounding box center [729, 705] width 1048 height 455
click at [465, 407] on div "scrollable content" at bounding box center [729, 415] width 1048 height 83
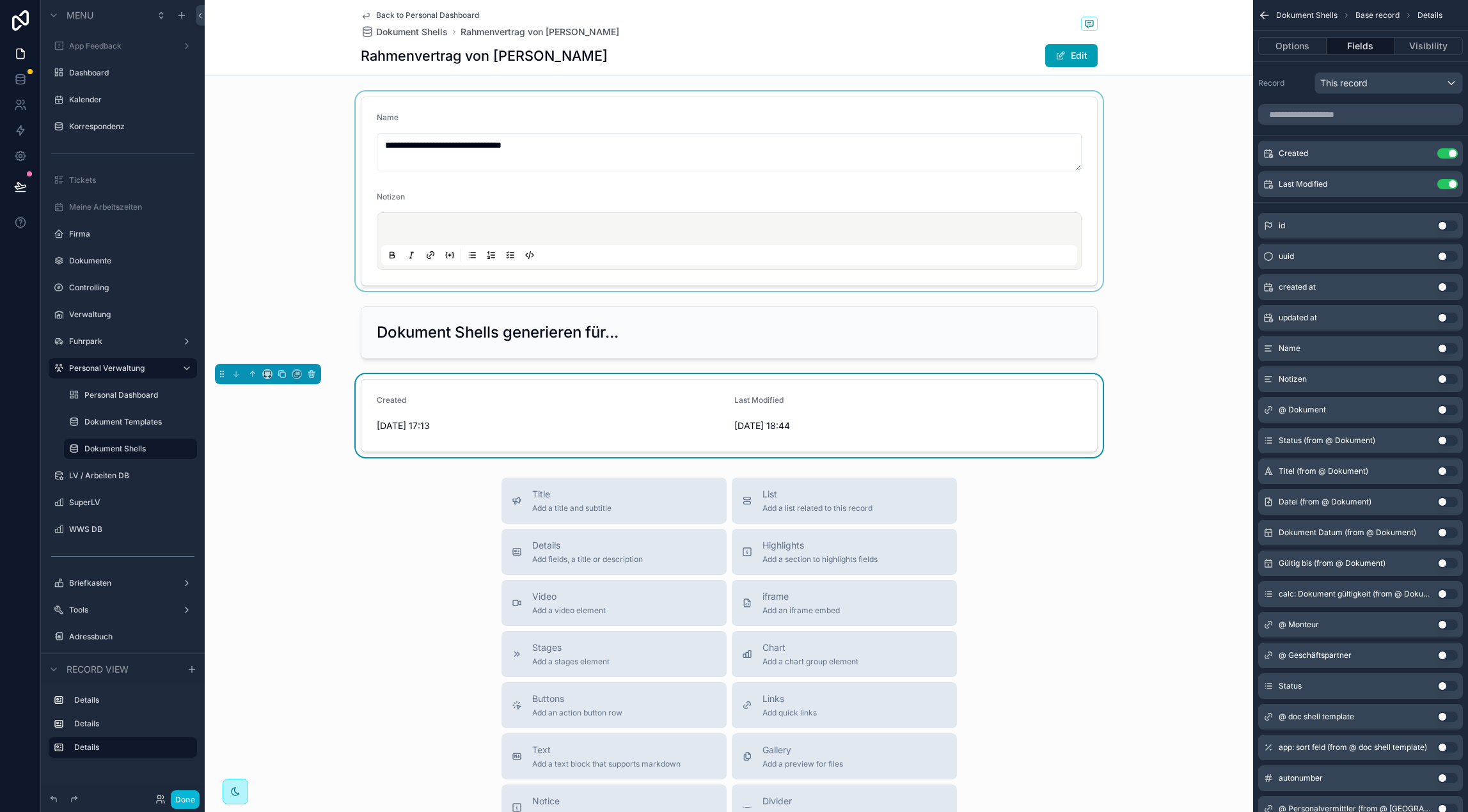
click at [497, 109] on div "scrollable content" at bounding box center [729, 191] width 1048 height 200
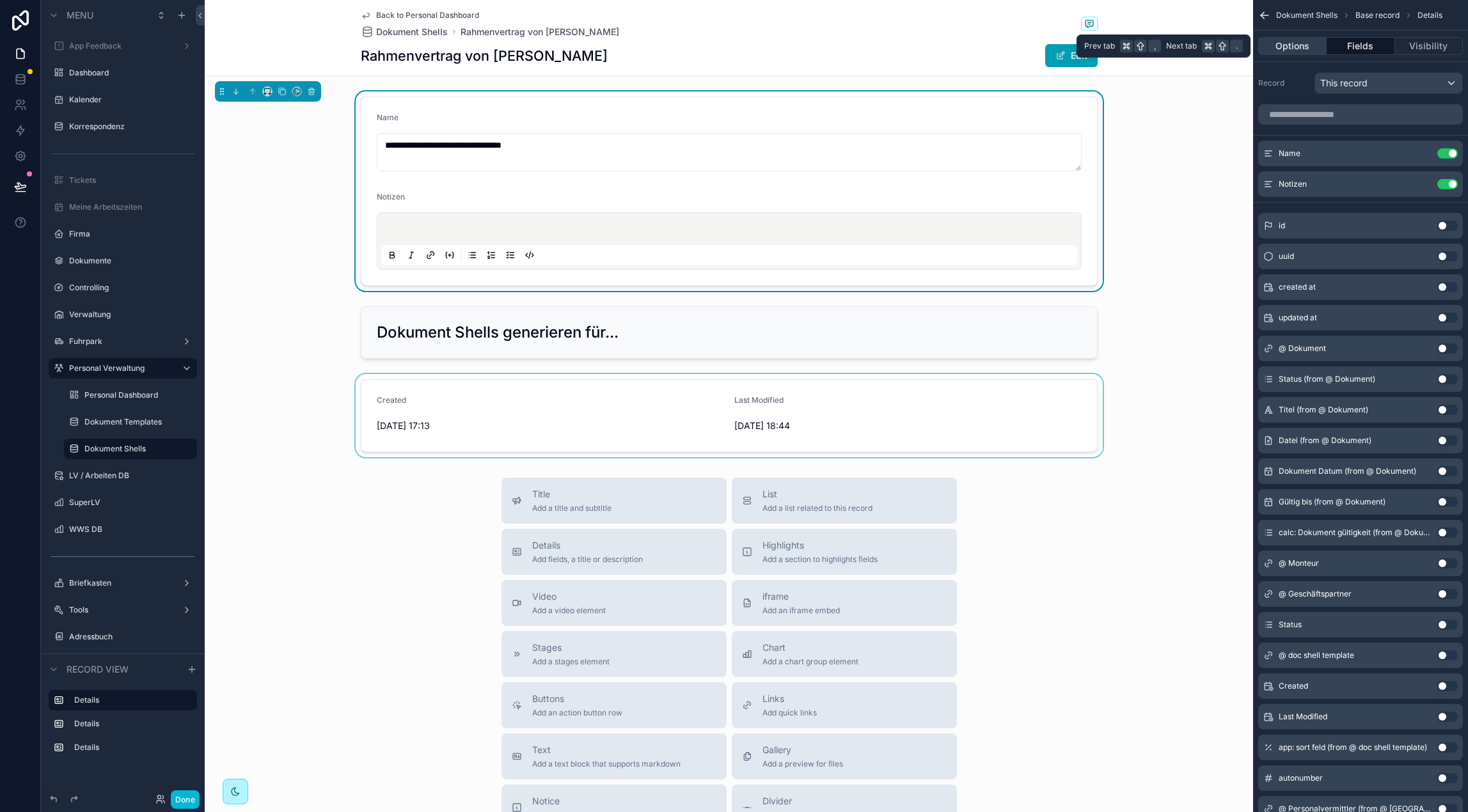
click at [1282, 52] on button "Options" at bounding box center [1292, 46] width 68 height 18
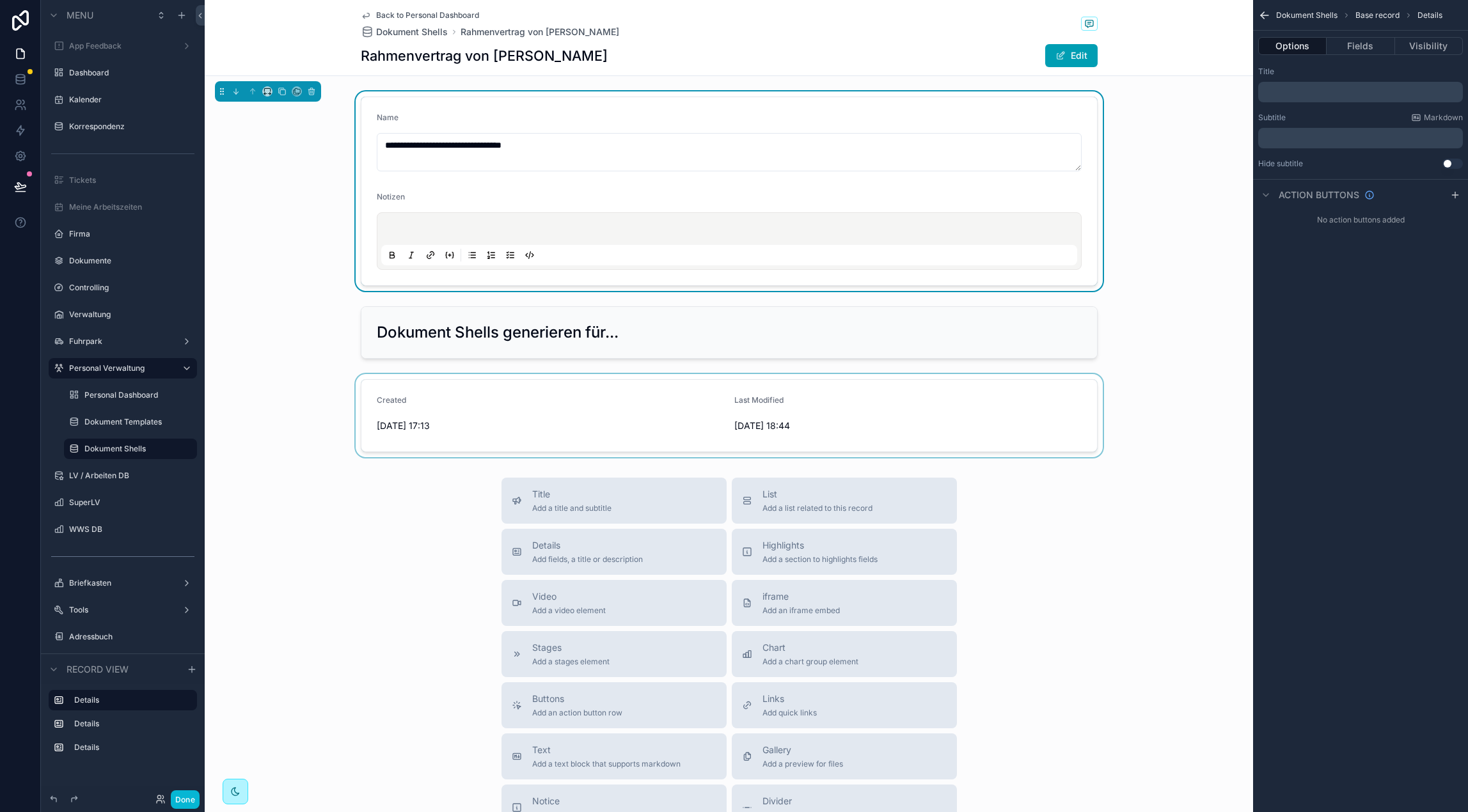
click at [1281, 97] on div "﻿" at bounding box center [1360, 92] width 204 height 21
click at [1287, 91] on p "﻿" at bounding box center [1361, 92] width 197 height 10
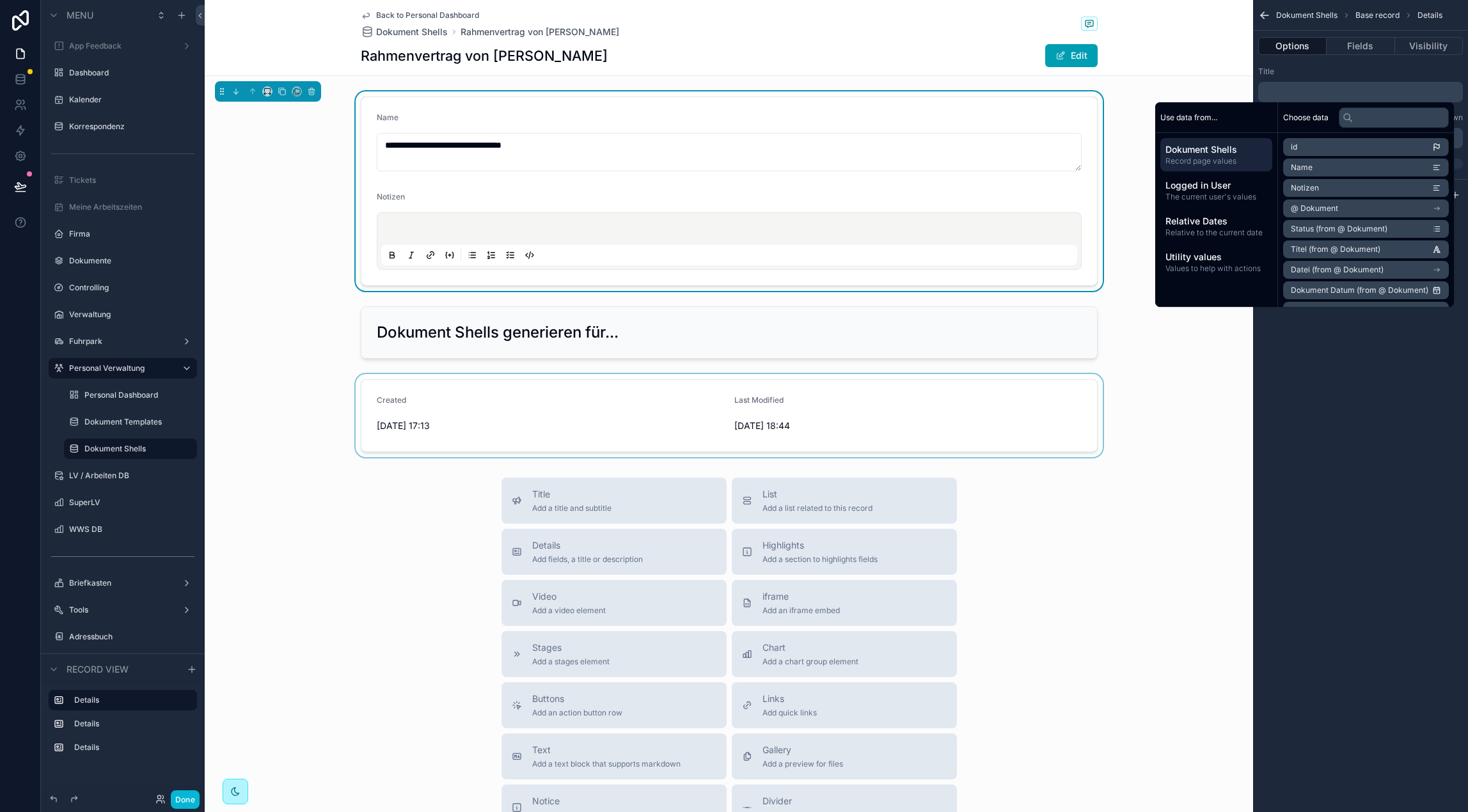
click at [1292, 74] on div "Title" at bounding box center [1360, 71] width 204 height 10
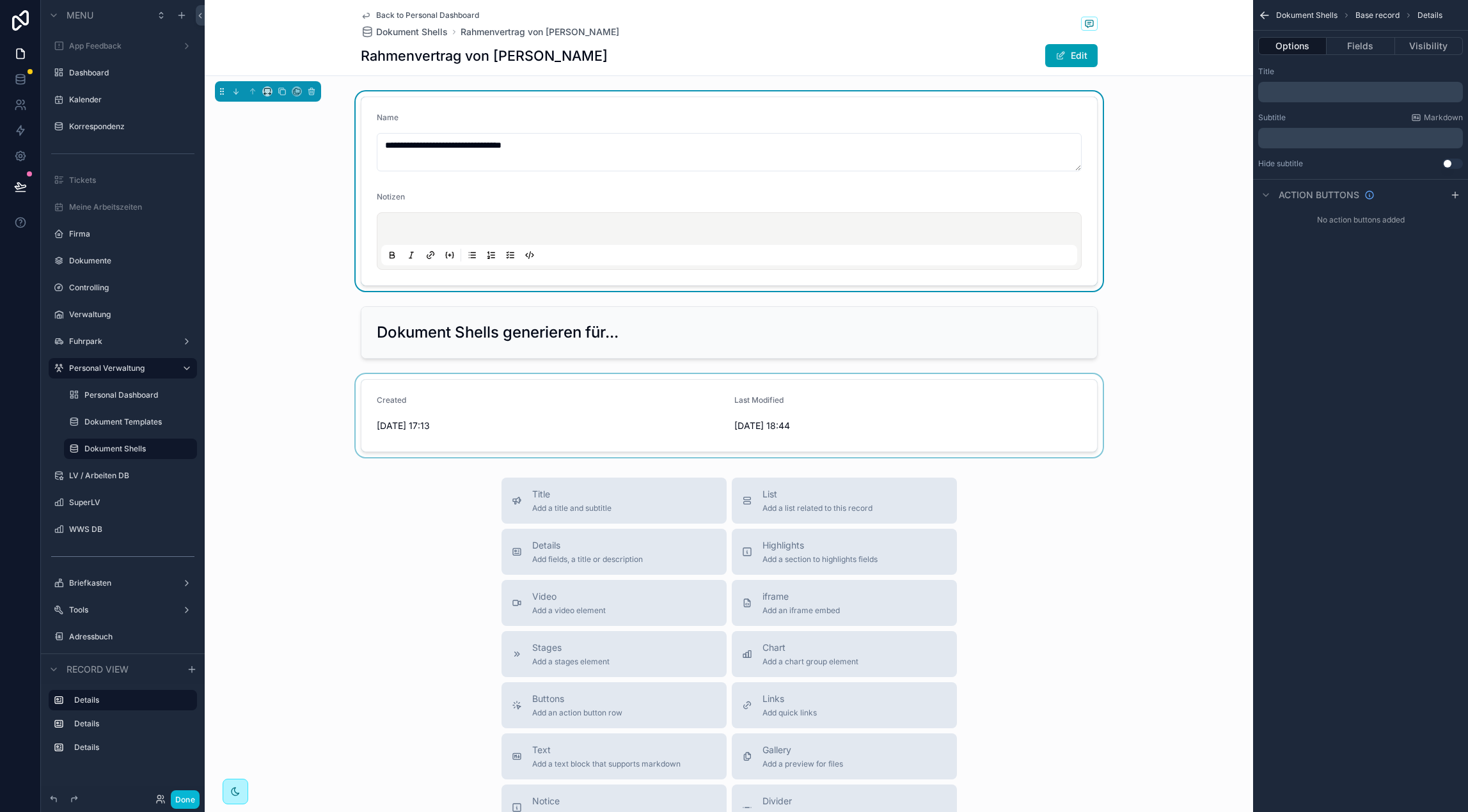
click at [1288, 88] on p "﻿" at bounding box center [1361, 92] width 197 height 10
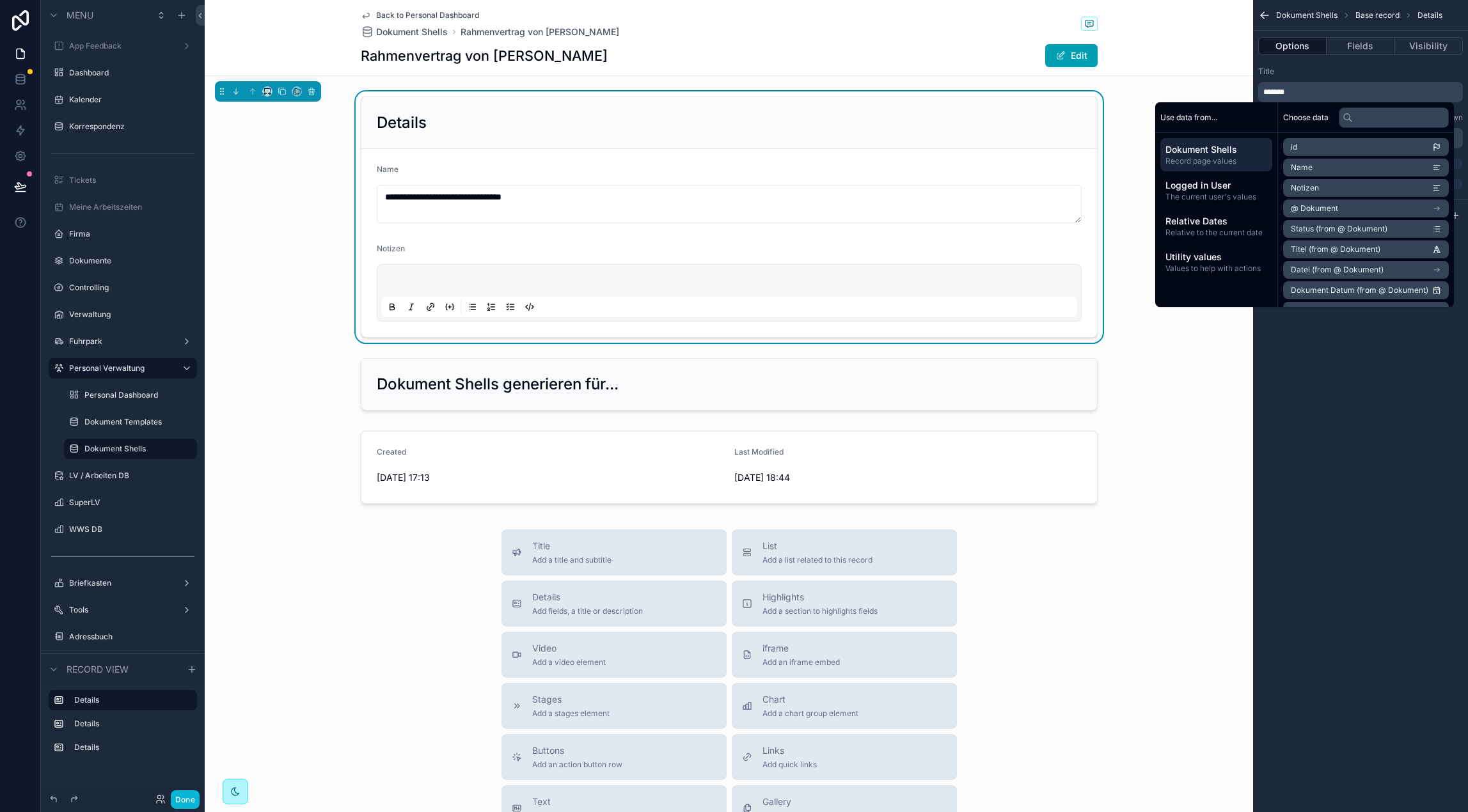
click at [1414, 366] on div "Dokument Shells Base record Details Options Fields Visibility Title ******* Sub…" at bounding box center [1360, 406] width 215 height 812
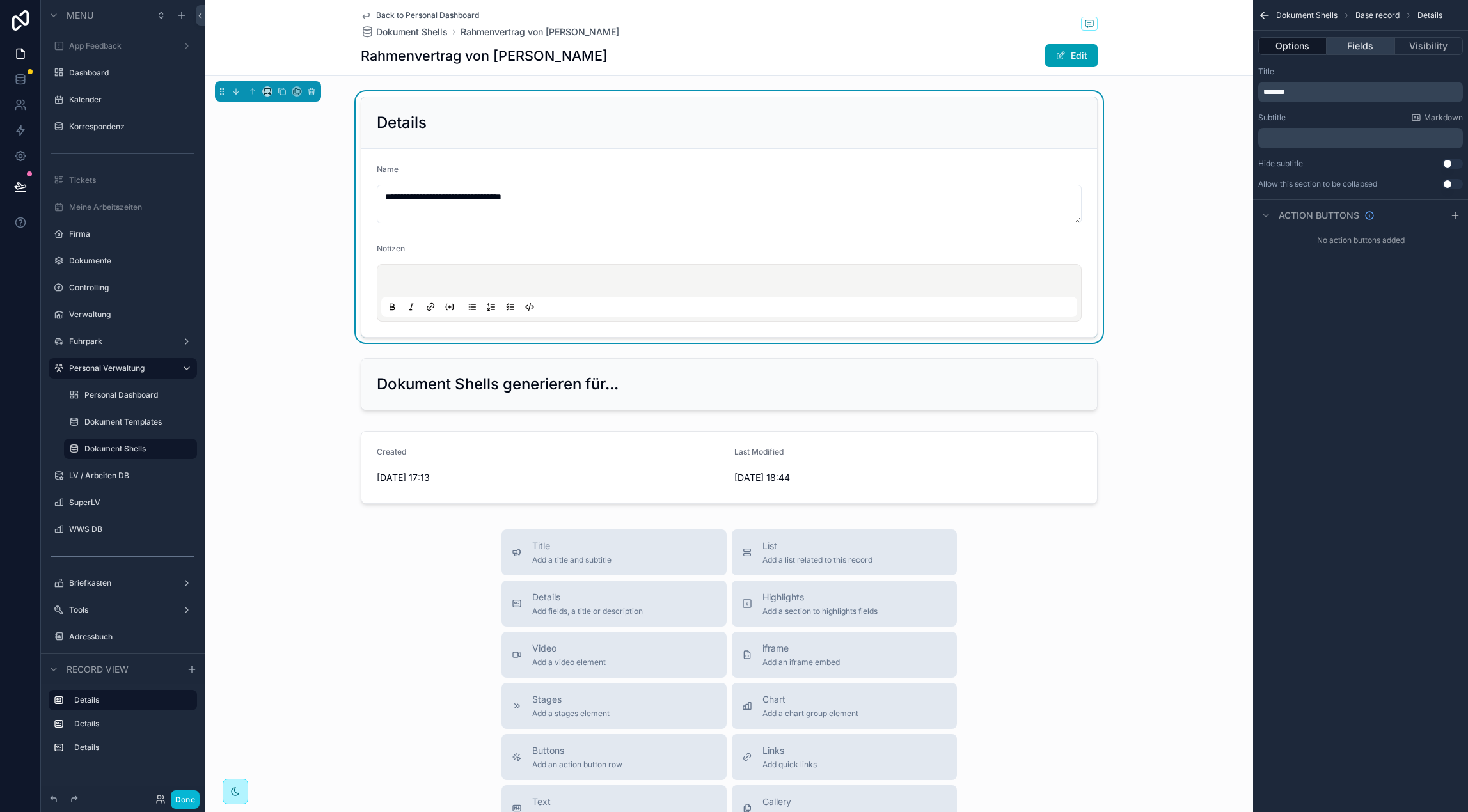
click at [1361, 48] on button "Fields" at bounding box center [1360, 46] width 68 height 18
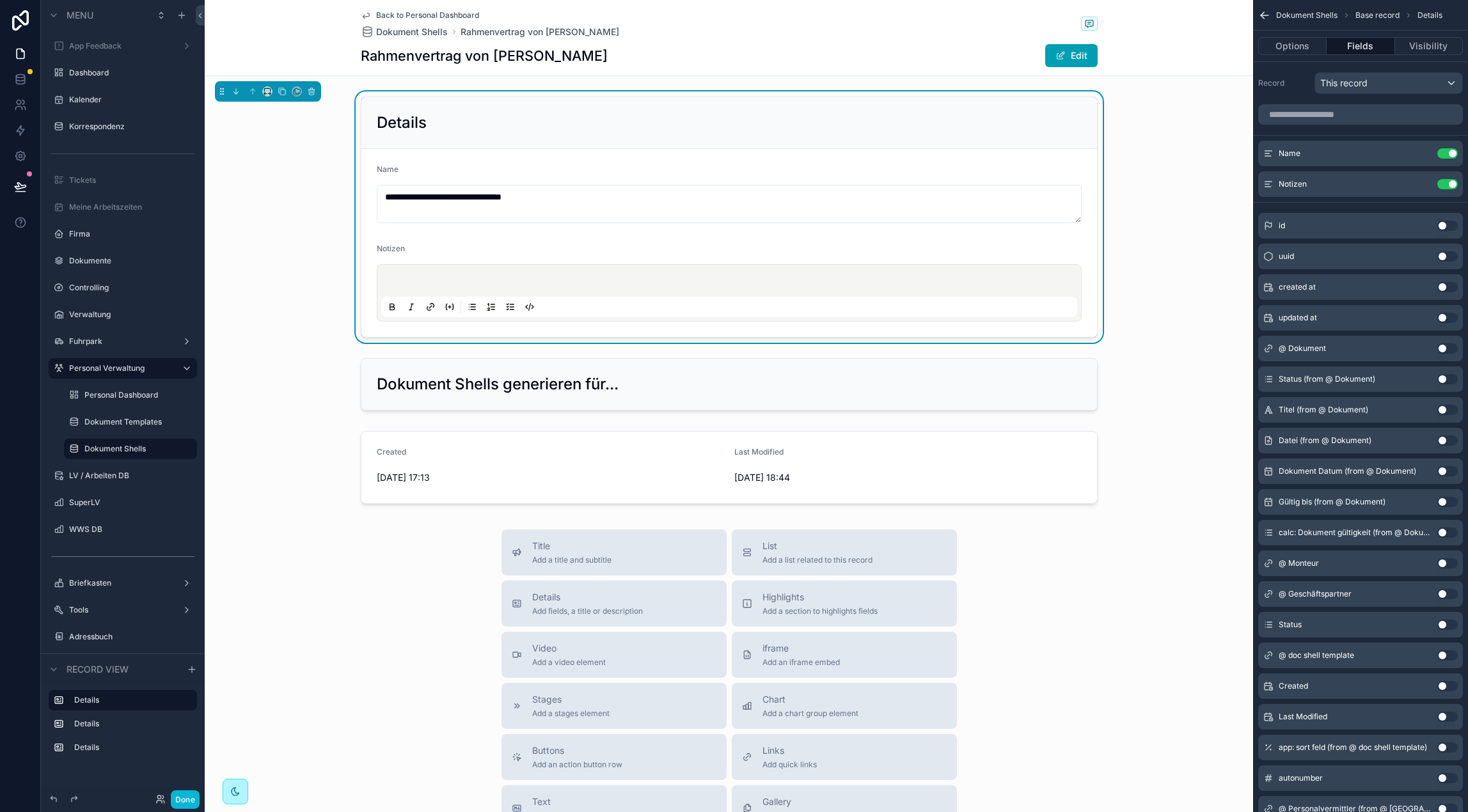
click at [1451, 348] on button "Use setting" at bounding box center [1447, 348] width 21 height 10
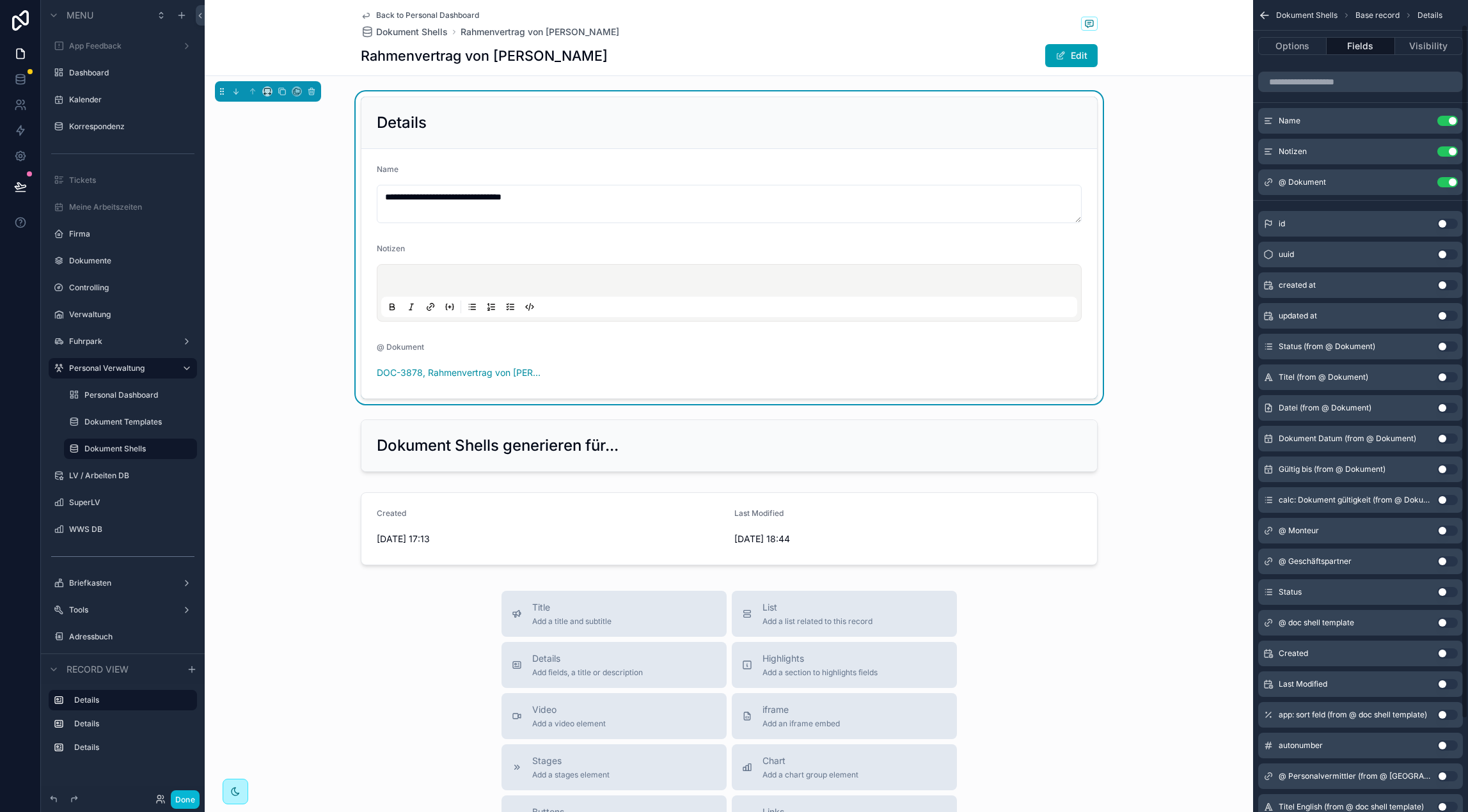
scroll to position [37, 0]
drag, startPoint x: 1447, startPoint y: 585, endPoint x: 1386, endPoint y: 593, distance: 61.5
click at [1447, 585] on button "Use setting" at bounding box center [1447, 587] width 21 height 10
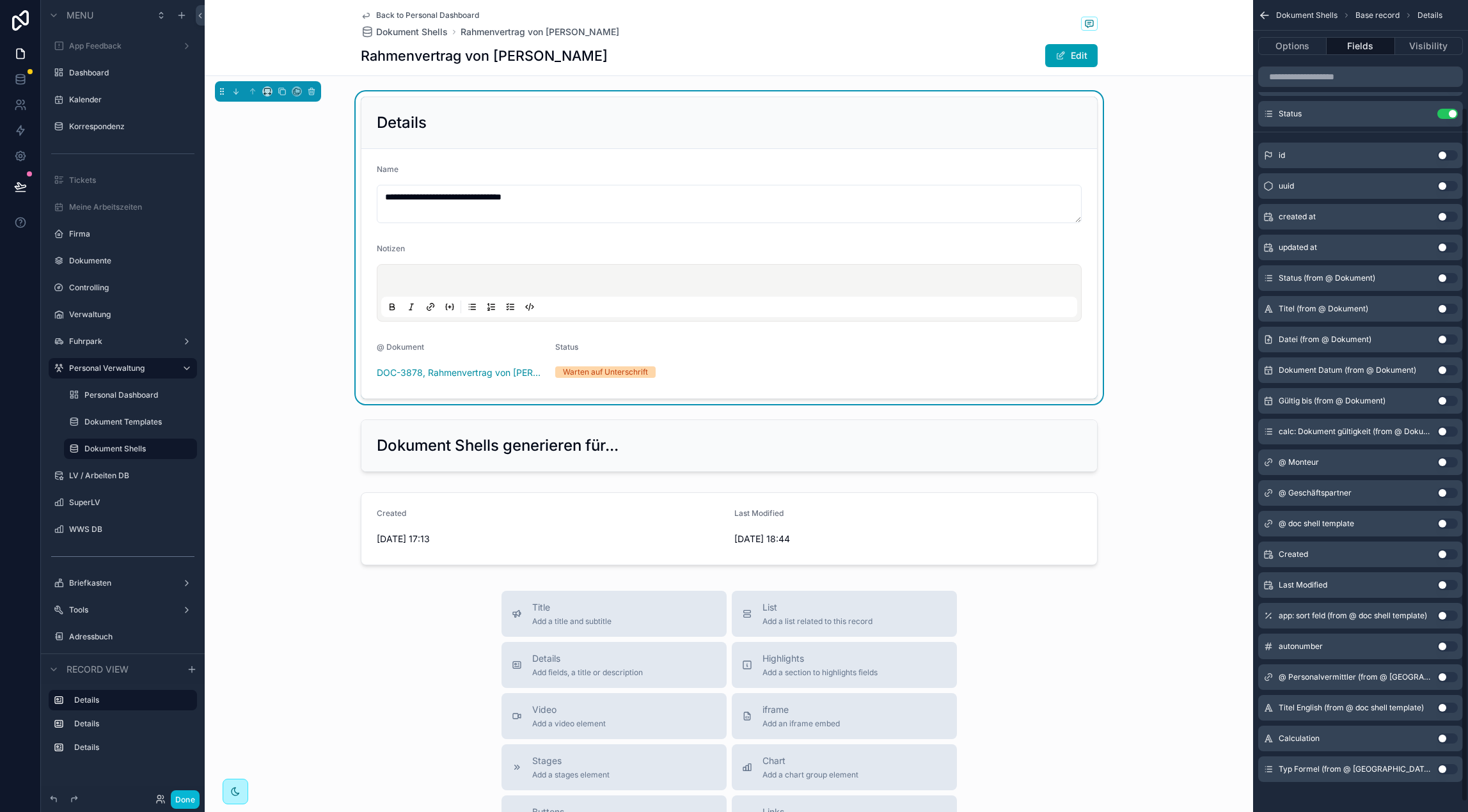
scroll to position [137, 0]
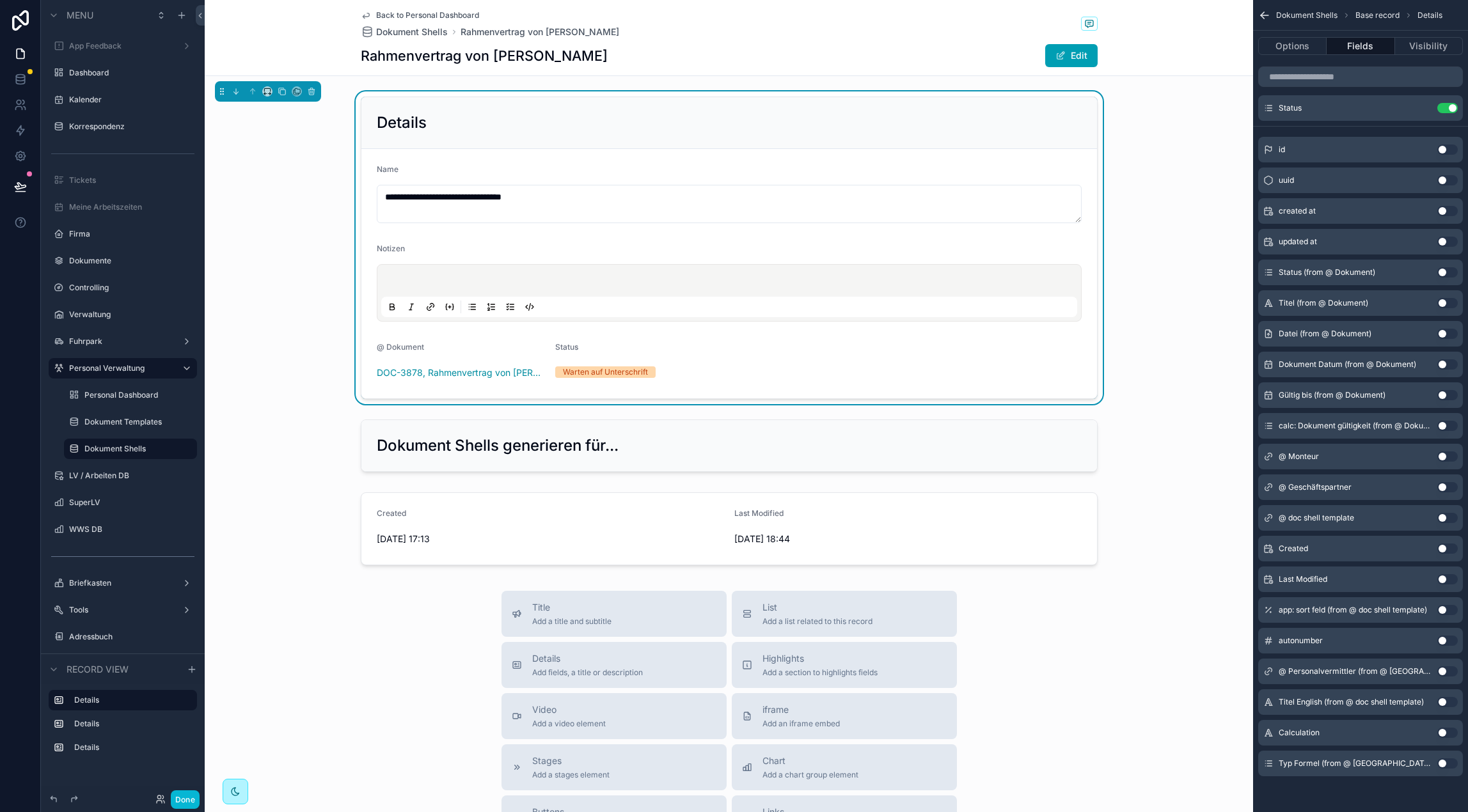
drag, startPoint x: 271, startPoint y: 181, endPoint x: 308, endPoint y: 162, distance: 41.6
click at [271, 181] on div "**********" at bounding box center [729, 247] width 1048 height 313
click at [453, 109] on div "Details" at bounding box center [729, 123] width 735 height 52
click at [299, 157] on div "**********" at bounding box center [729, 247] width 1048 height 313
click at [245, 29] on div "Back to Personal Dashboard Dokument Shells Rahmenvertrag von [PERSON_NAME] Rahm…" at bounding box center [729, 38] width 1048 height 76
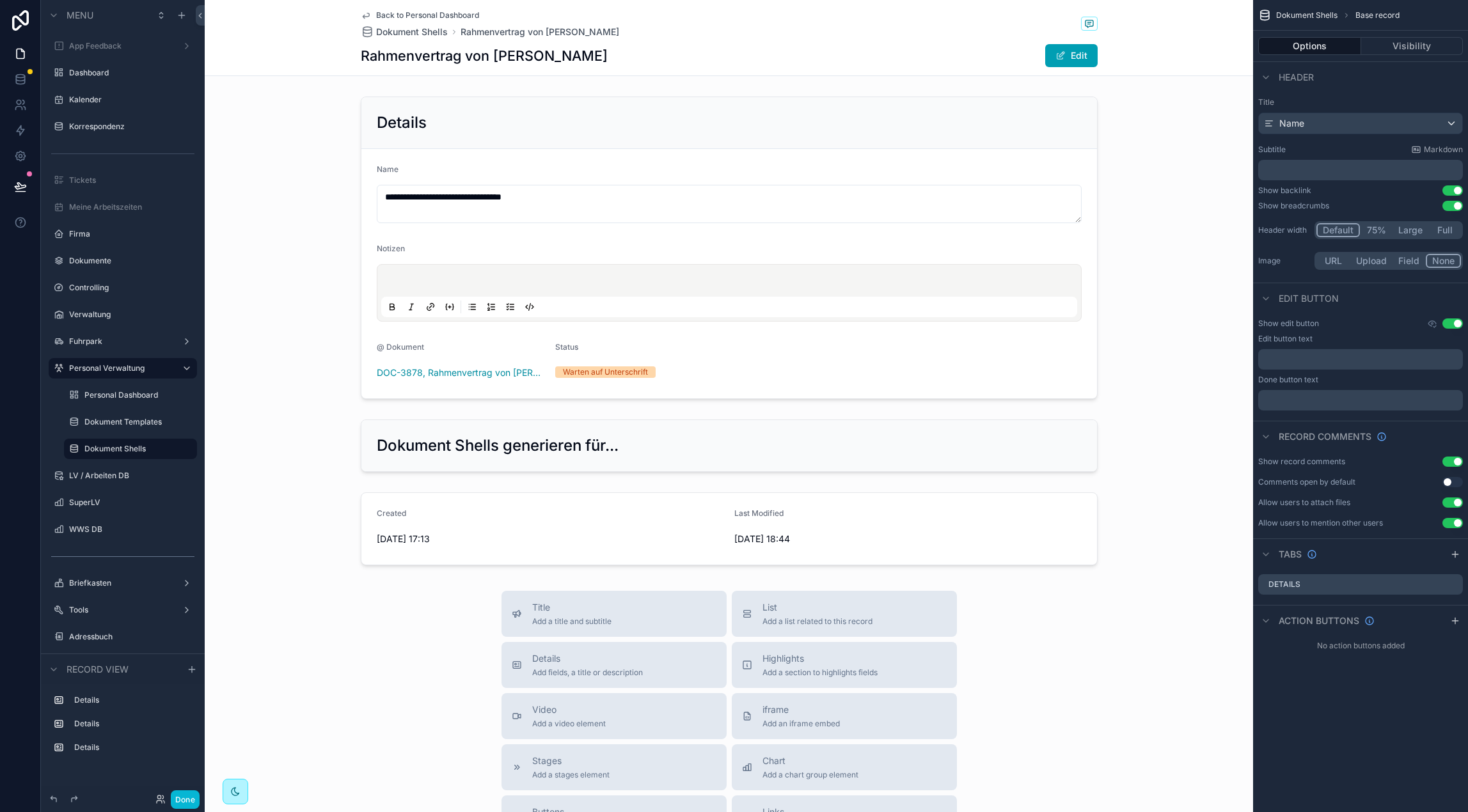
scroll to position [0, 0]
drag, startPoint x: 446, startPoint y: 121, endPoint x: 211, endPoint y: 133, distance: 235.3
click at [445, 121] on div "scrollable content" at bounding box center [729, 247] width 1048 height 313
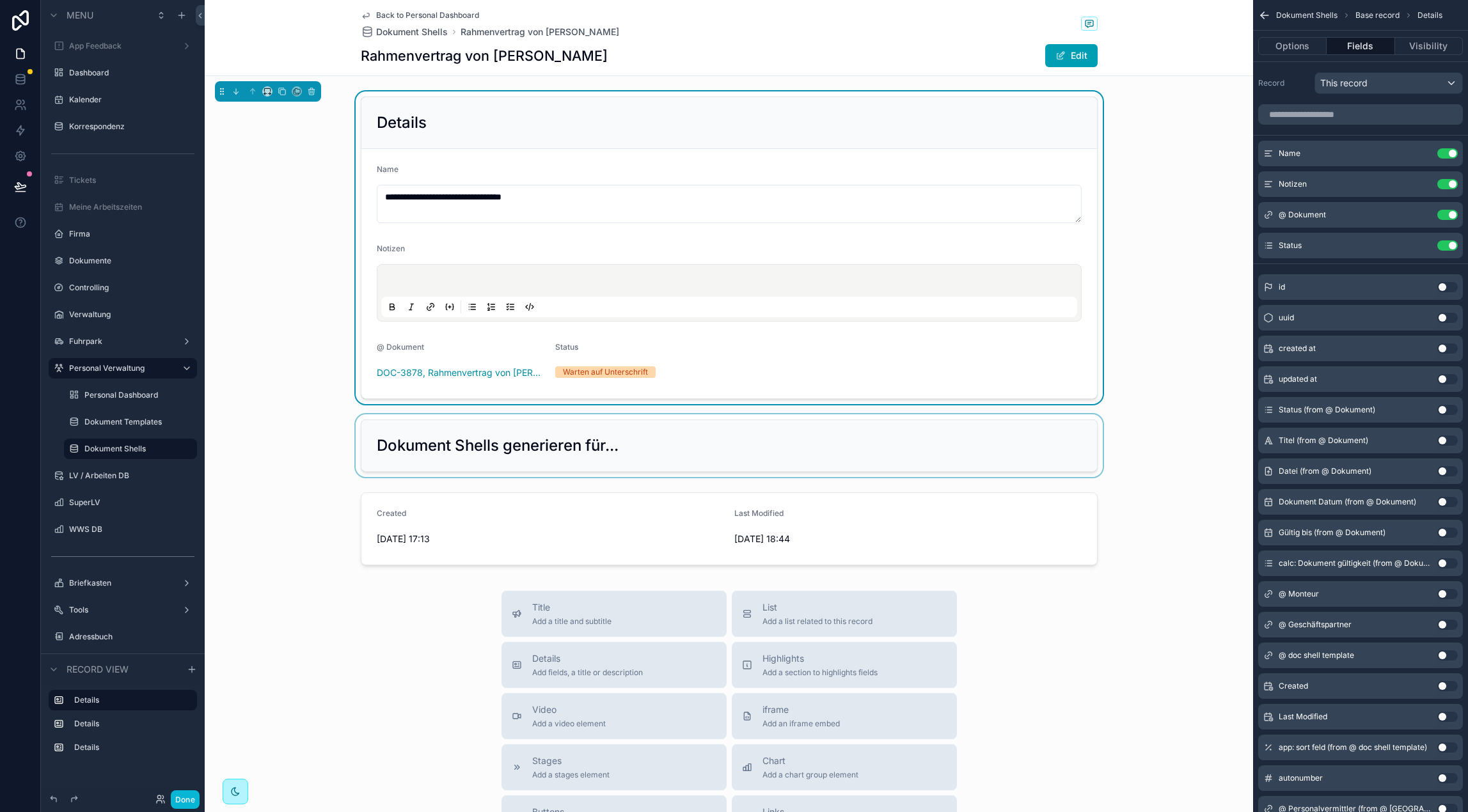
click at [591, 470] on div "scrollable content" at bounding box center [729, 445] width 1048 height 62
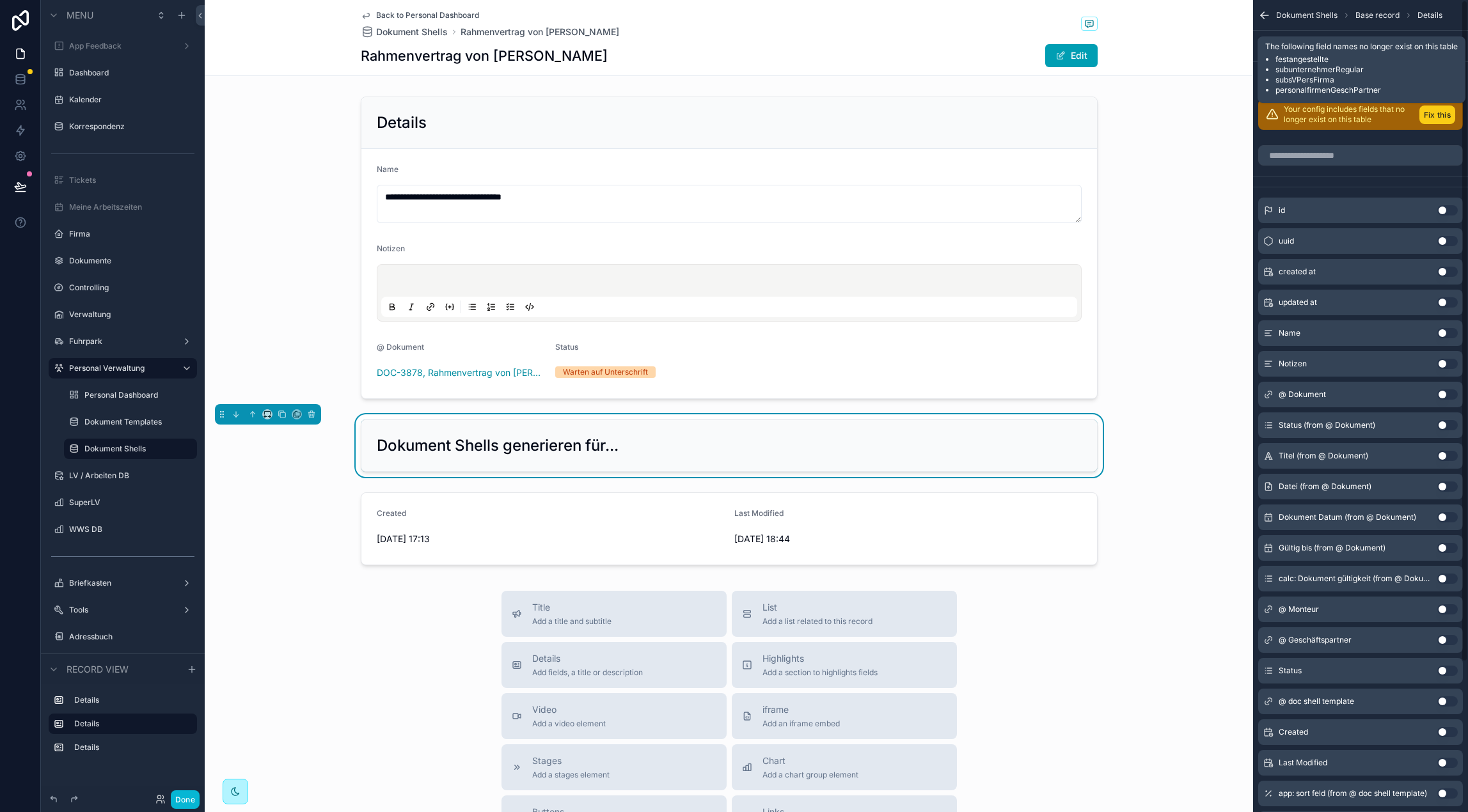
click at [1441, 120] on button "Fix this" at bounding box center [1436, 115] width 36 height 19
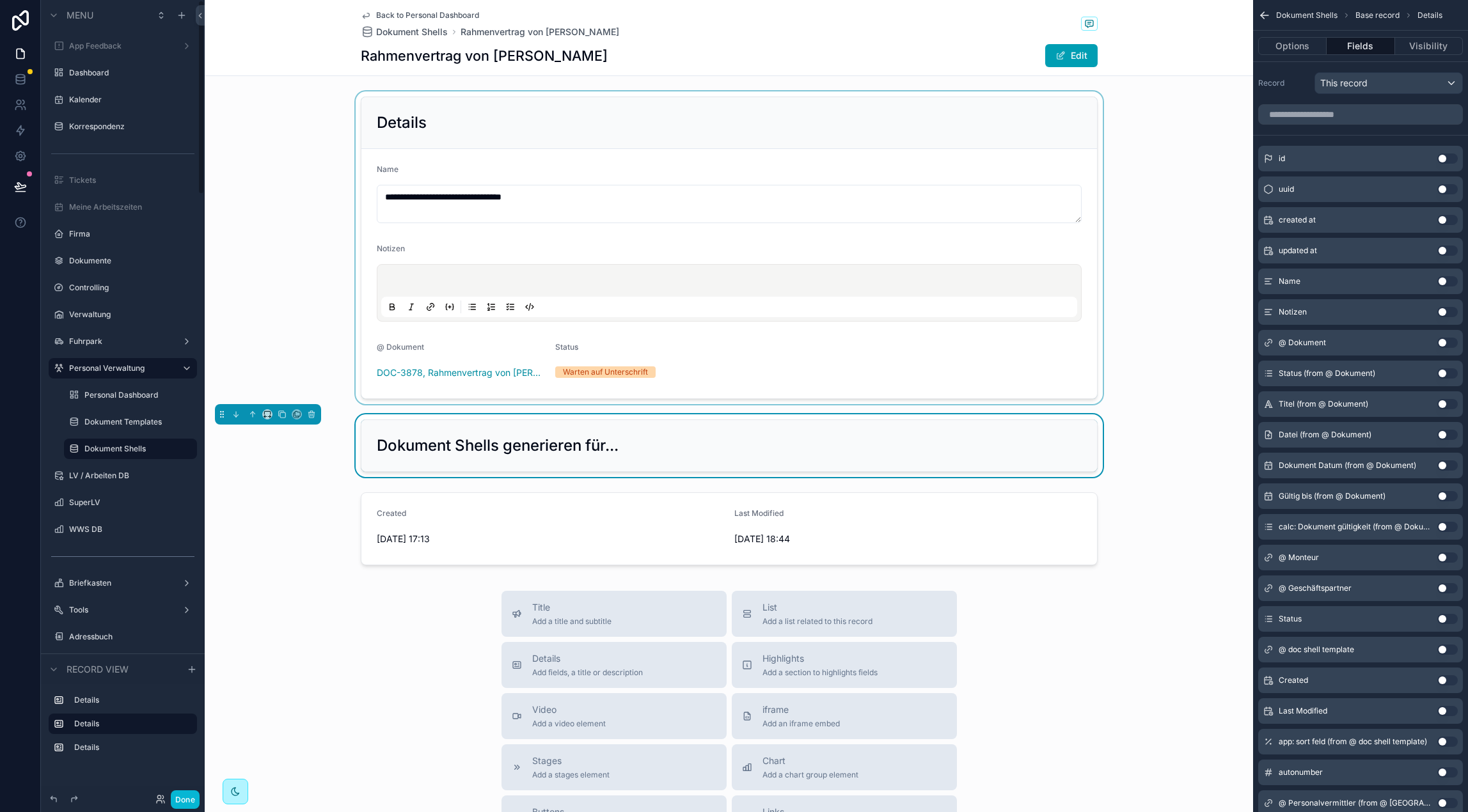
click at [490, 117] on div "scrollable content" at bounding box center [729, 247] width 1048 height 313
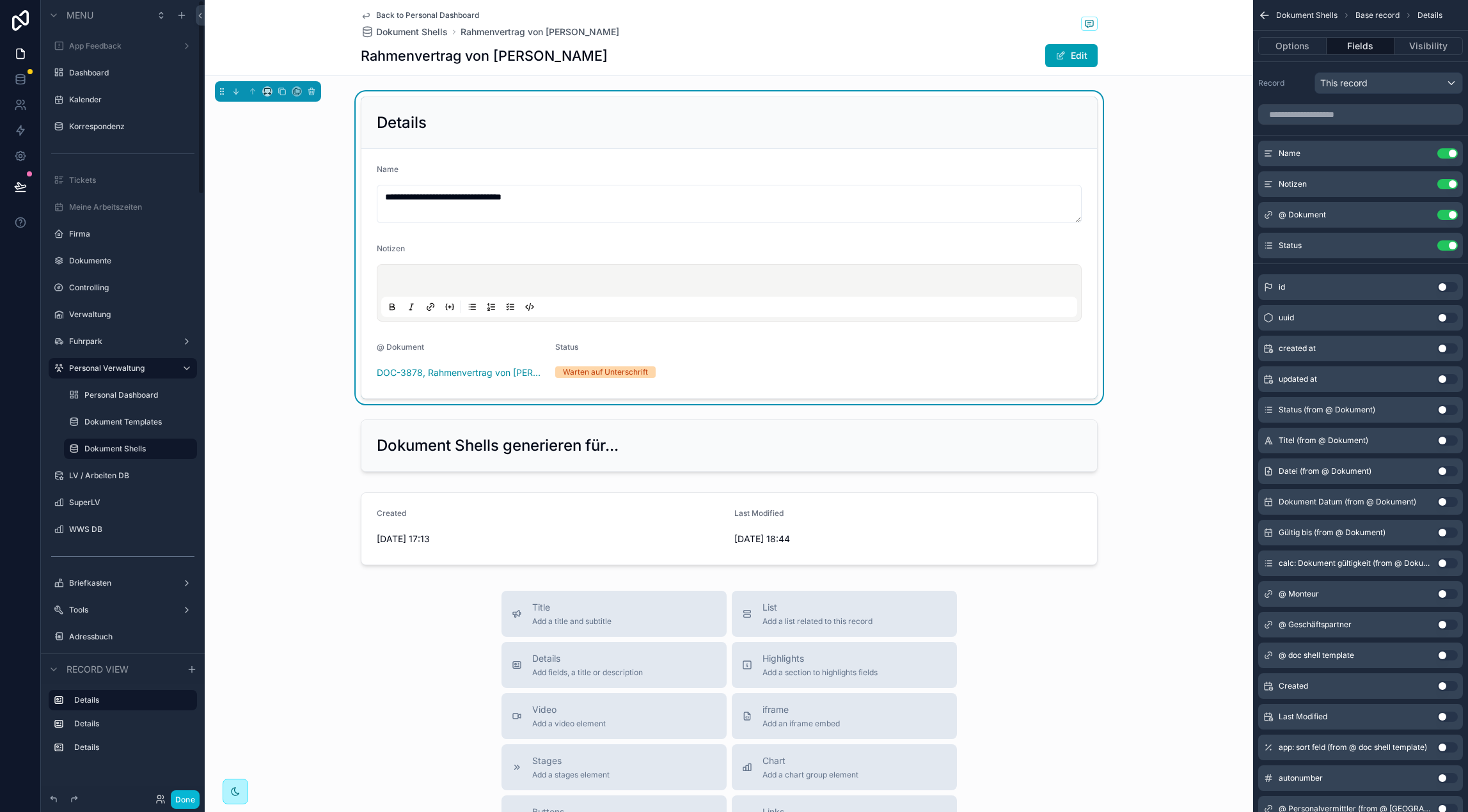
click at [298, 219] on div "**********" at bounding box center [729, 247] width 1048 height 313
drag, startPoint x: 827, startPoint y: 366, endPoint x: 772, endPoint y: 364, distance: 55.0
click at [827, 366] on form "**********" at bounding box center [729, 273] width 735 height 249
click at [1449, 593] on button "Use setting" at bounding box center [1447, 594] width 21 height 10
click at [1446, 623] on button "Use setting" at bounding box center [1447, 624] width 21 height 10
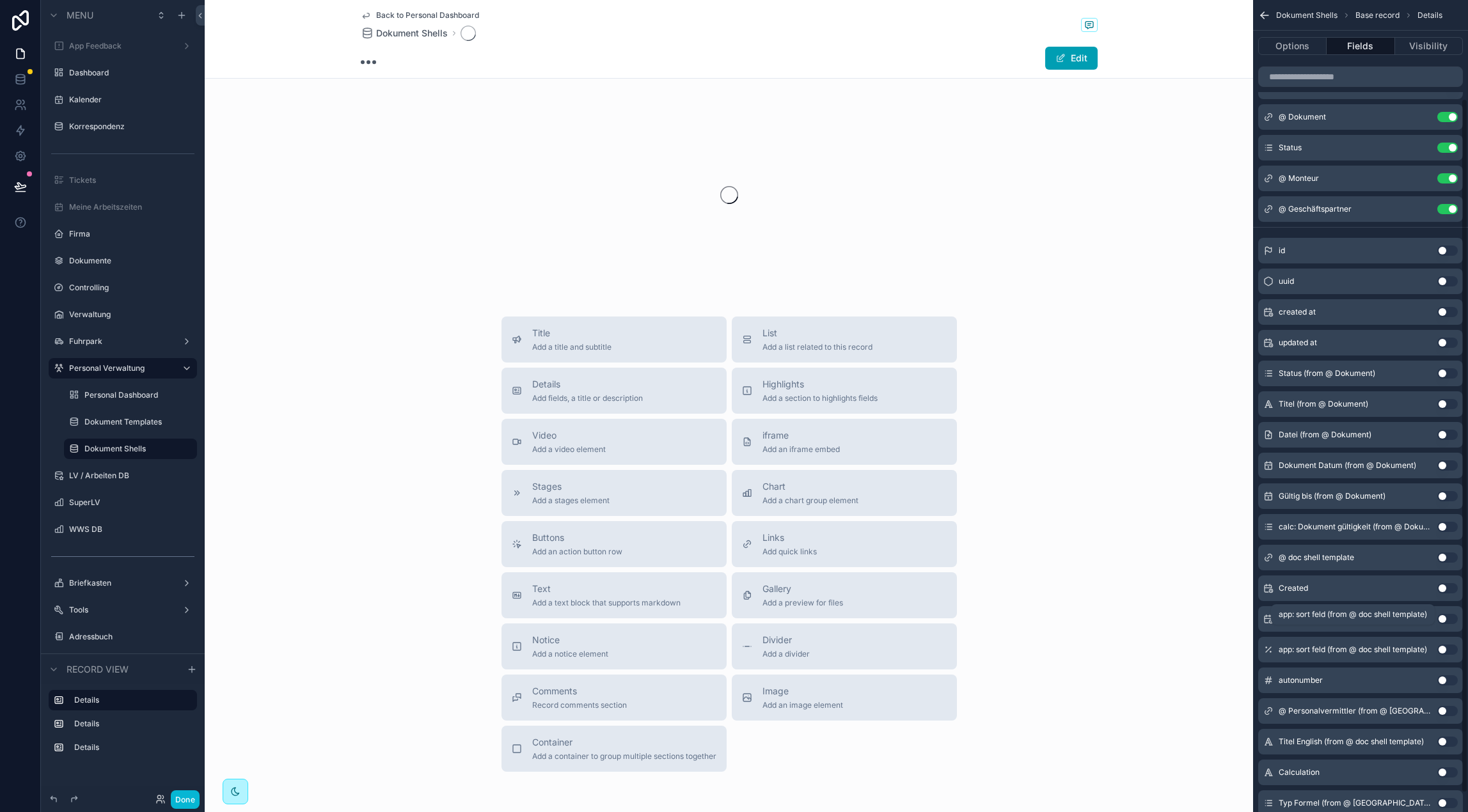
scroll to position [116, 0]
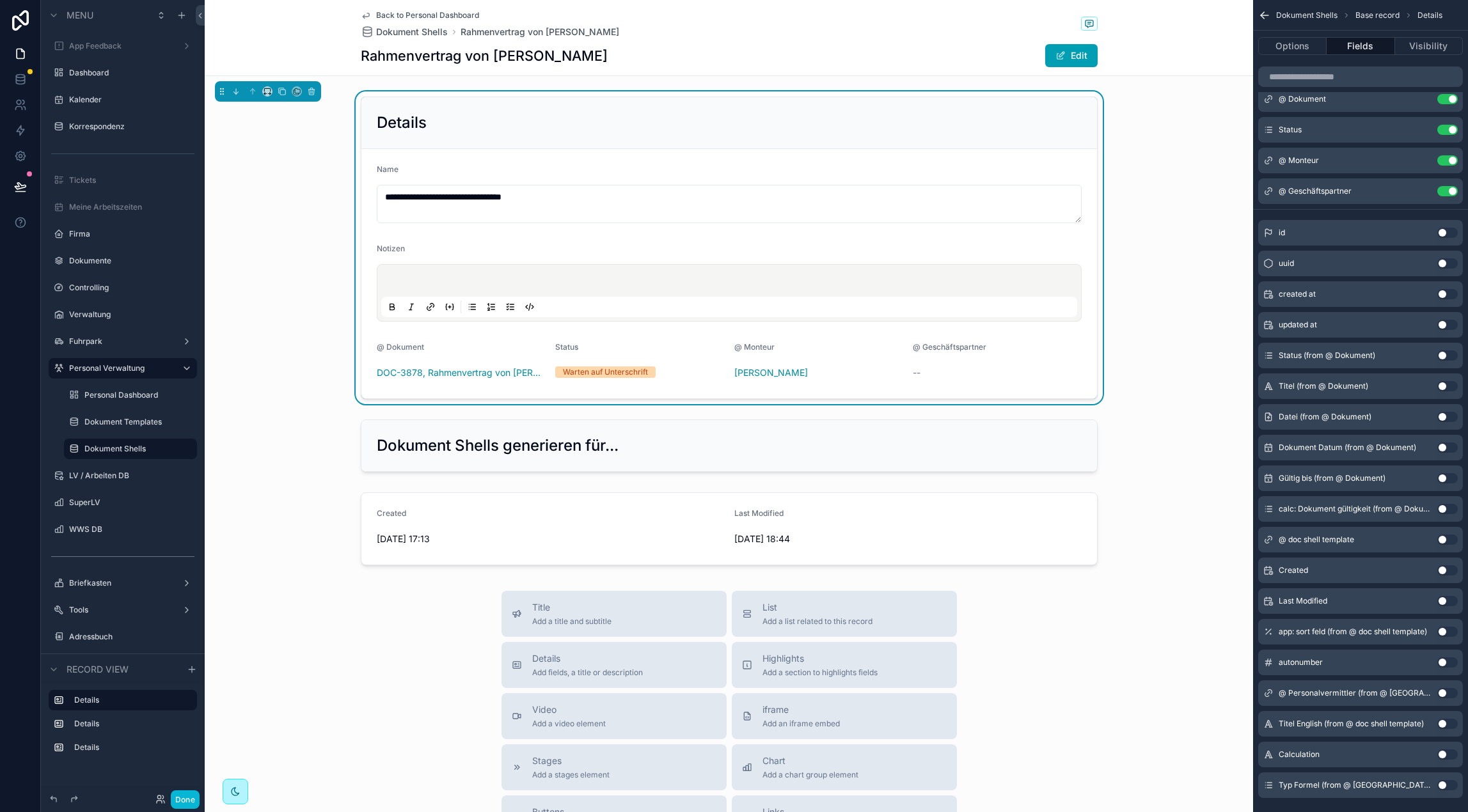
click at [1442, 749] on button "Use setting" at bounding box center [1447, 754] width 21 height 10
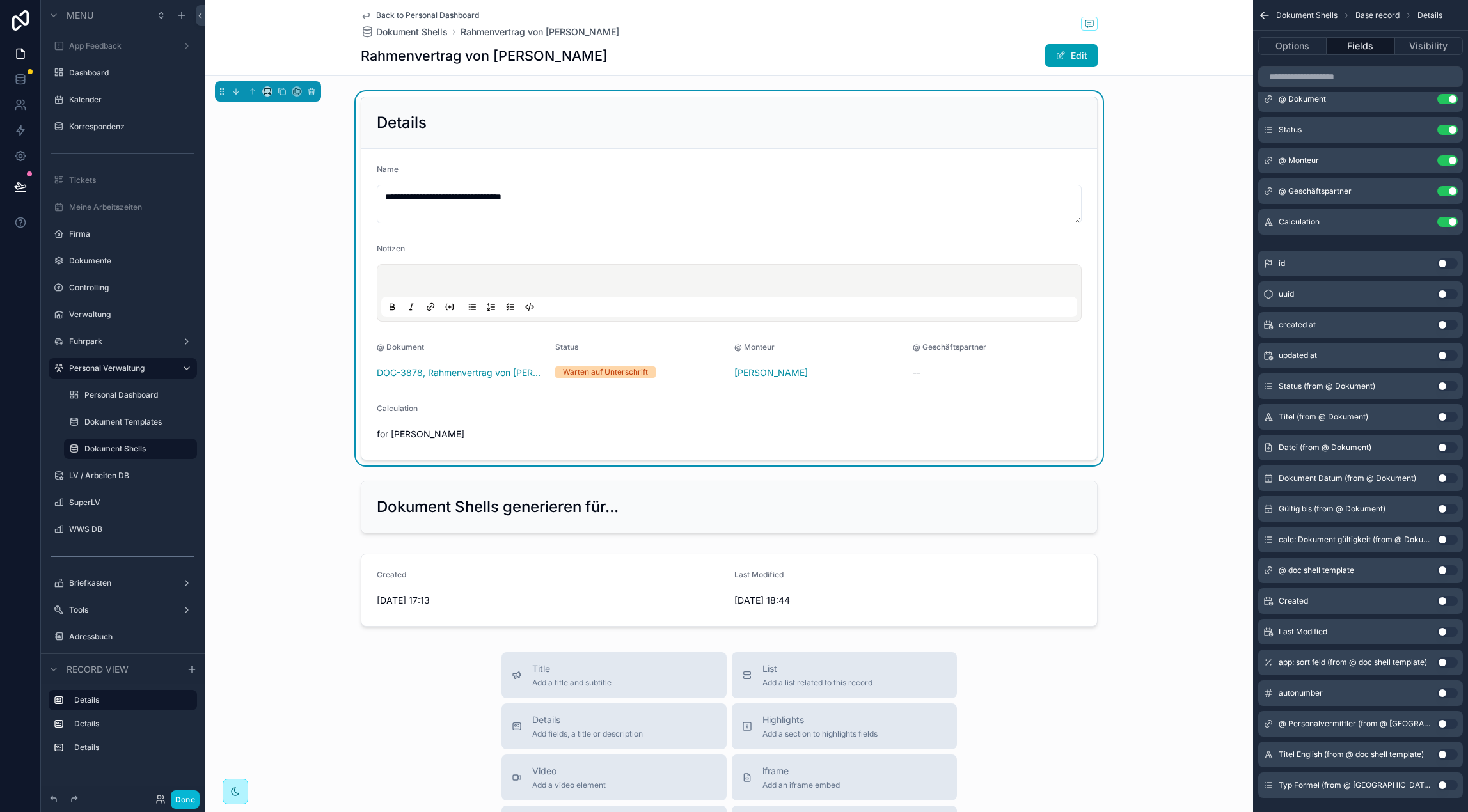
click at [1443, 784] on button "Use setting" at bounding box center [1447, 785] width 21 height 10
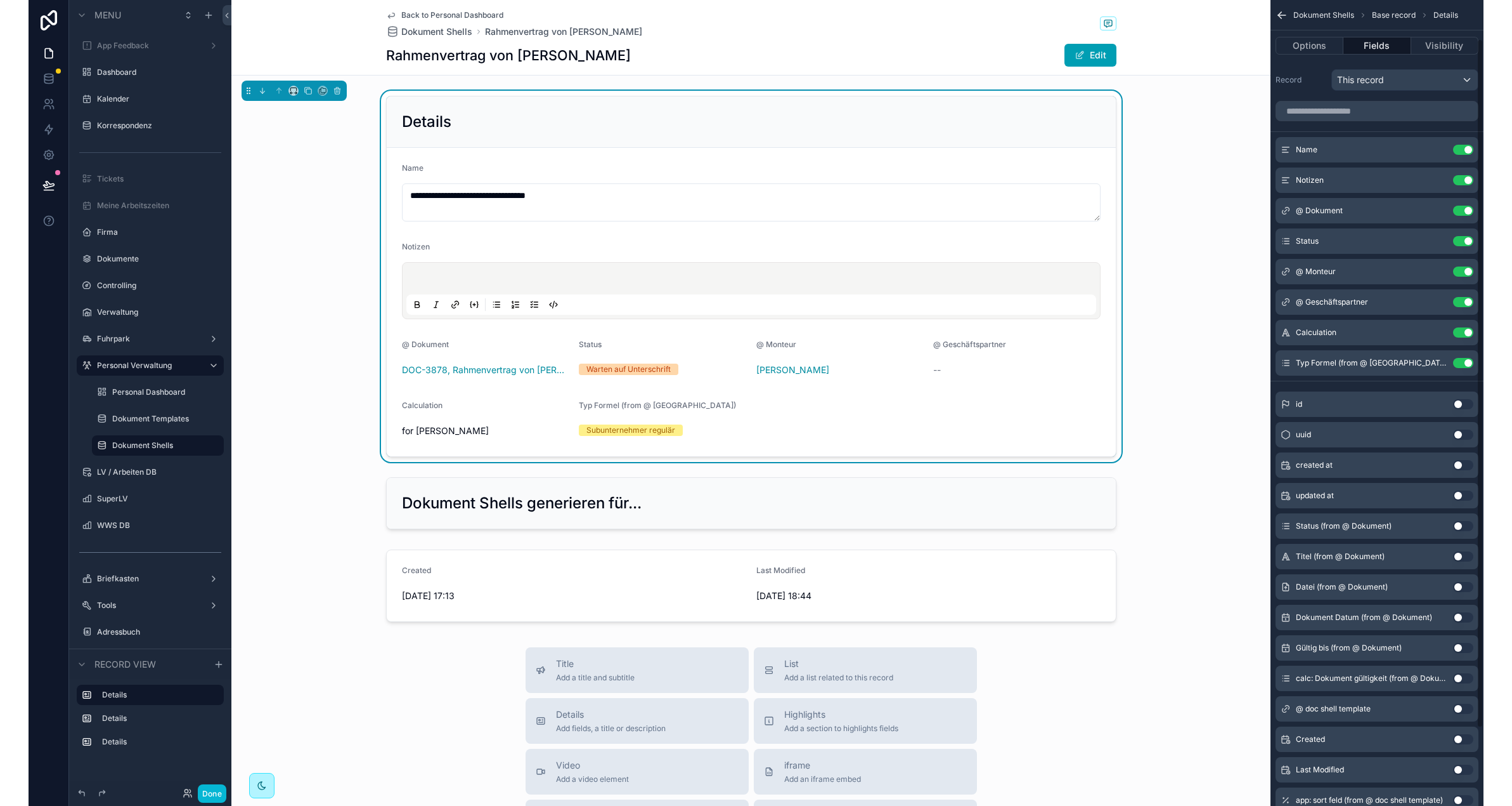
scroll to position [0, 0]
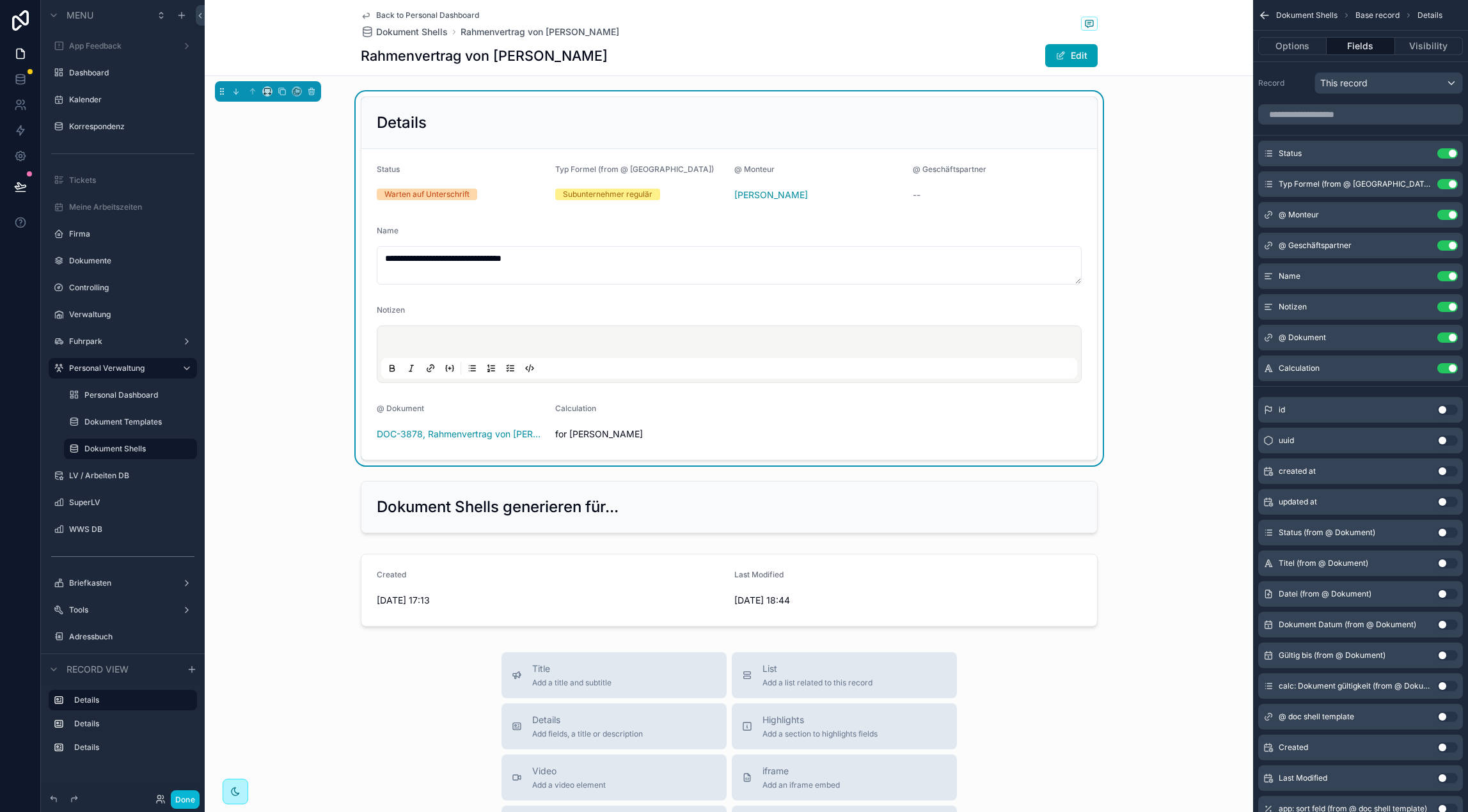
click at [1352, 133] on div "Status Use setting Typ Formel (from @ Monteur) Use setting @ Monteur Use settin…" at bounding box center [1360, 514] width 215 height 829
click at [1425, 180] on icon "scrollable content" at bounding box center [1423, 183] width 5 height 5
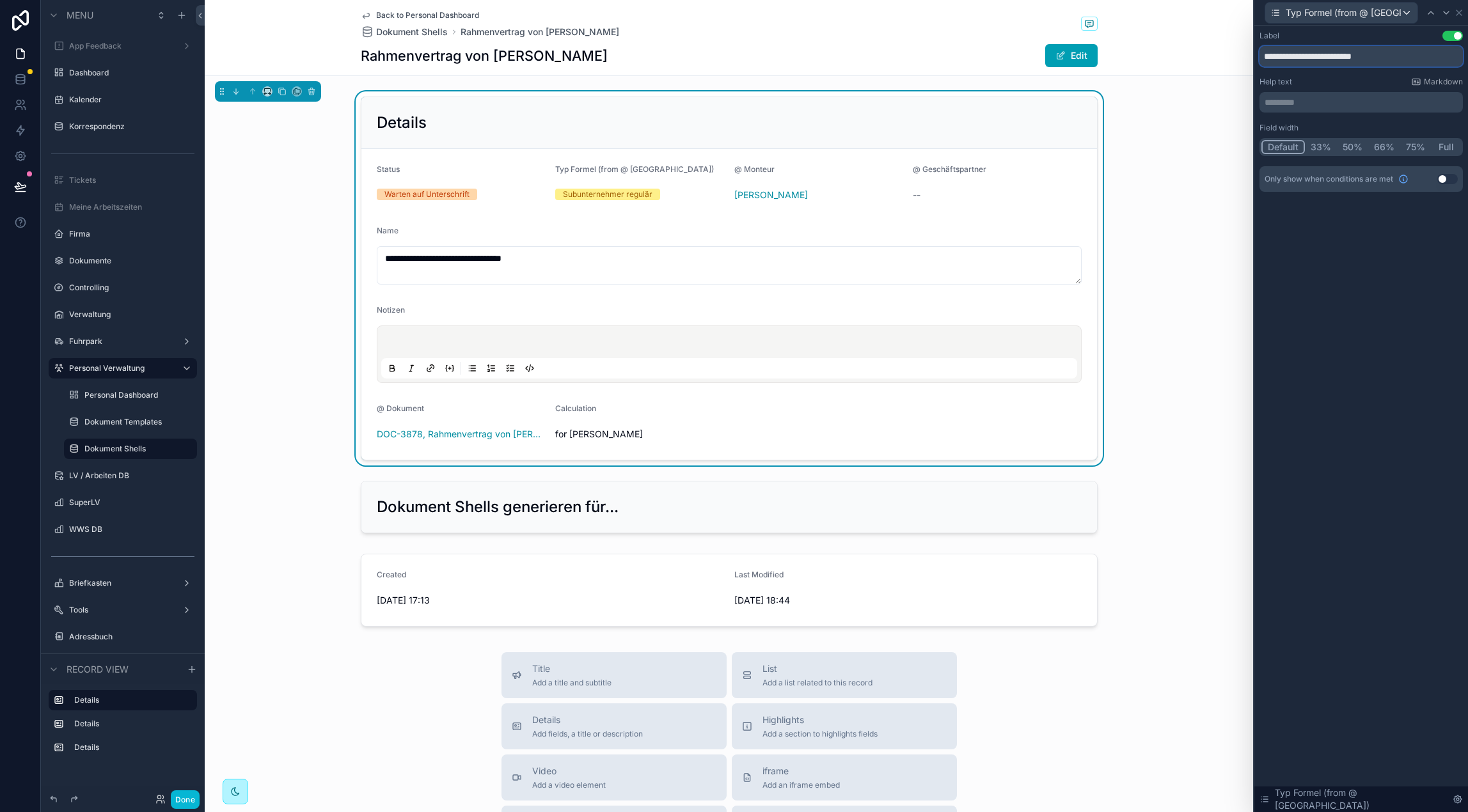
click at [1341, 56] on input "**********" at bounding box center [1361, 56] width 203 height 21
type input "**********"
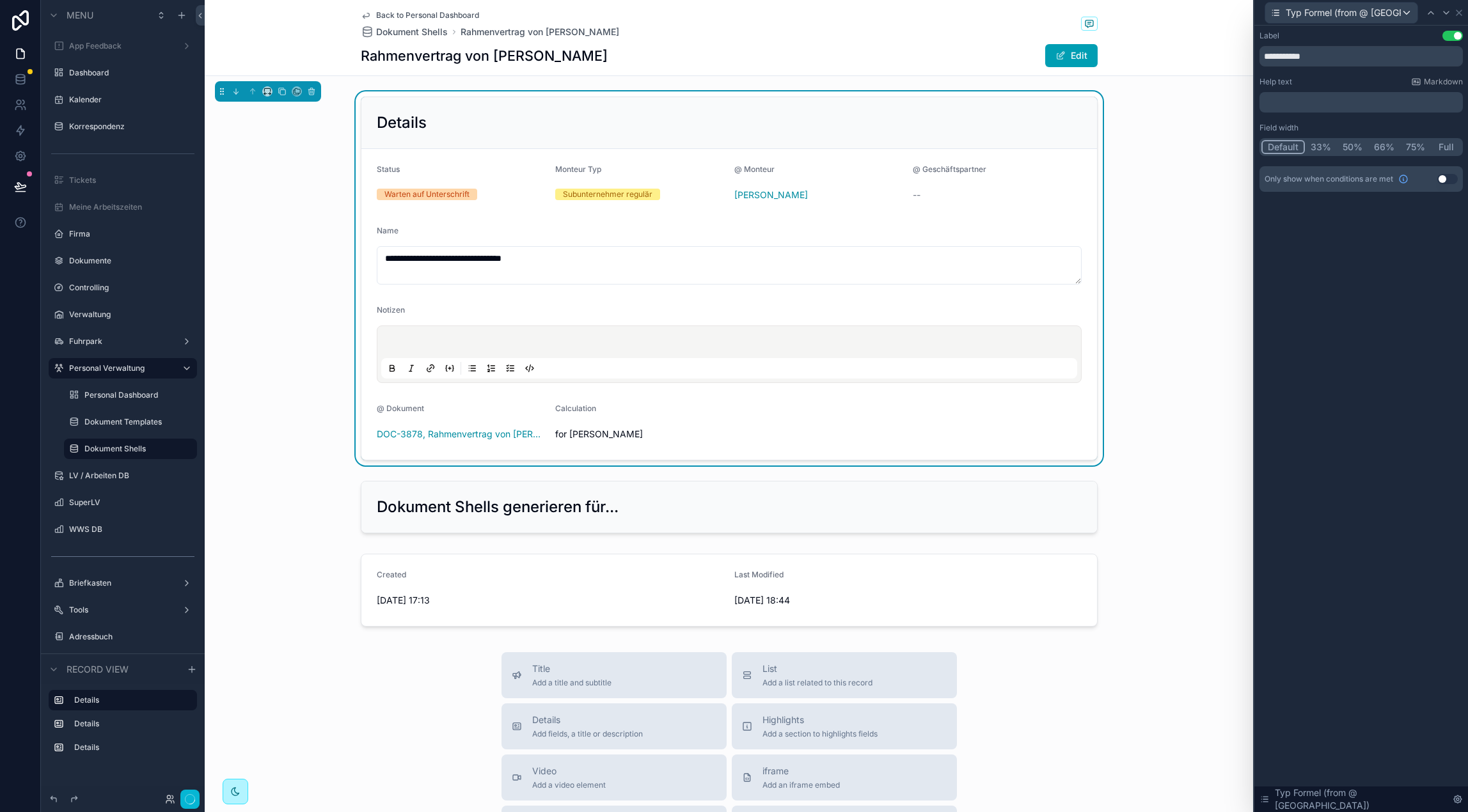
drag, startPoint x: 1346, startPoint y: 354, endPoint x: 1346, endPoint y: 345, distance: 9.0
click at [1346, 353] on div "**********" at bounding box center [1361, 418] width 214 height 786
click at [1136, 302] on div "**********" at bounding box center [729, 278] width 1048 height 374
